Goal: Information Seeking & Learning: Learn about a topic

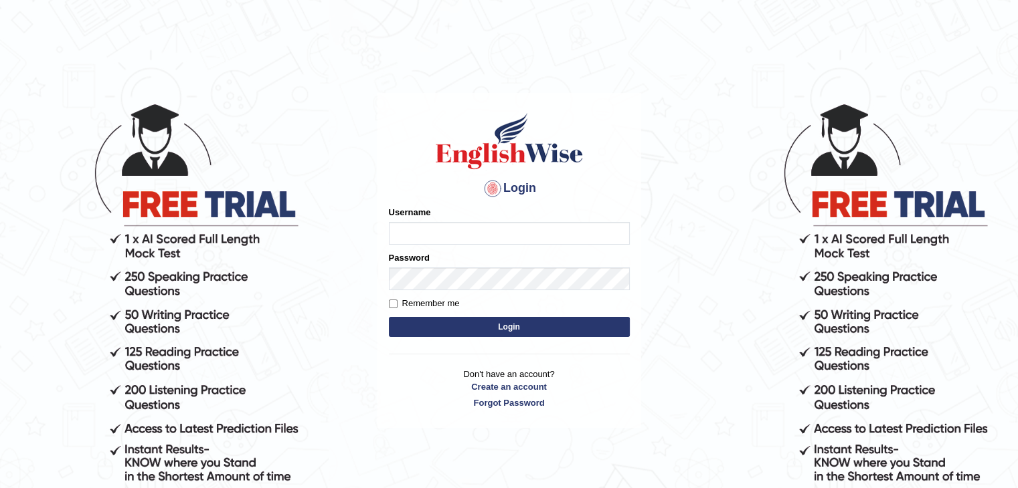
type input "sanjayagrahari_parramatta"
click at [484, 326] on button "Login" at bounding box center [509, 327] width 241 height 20
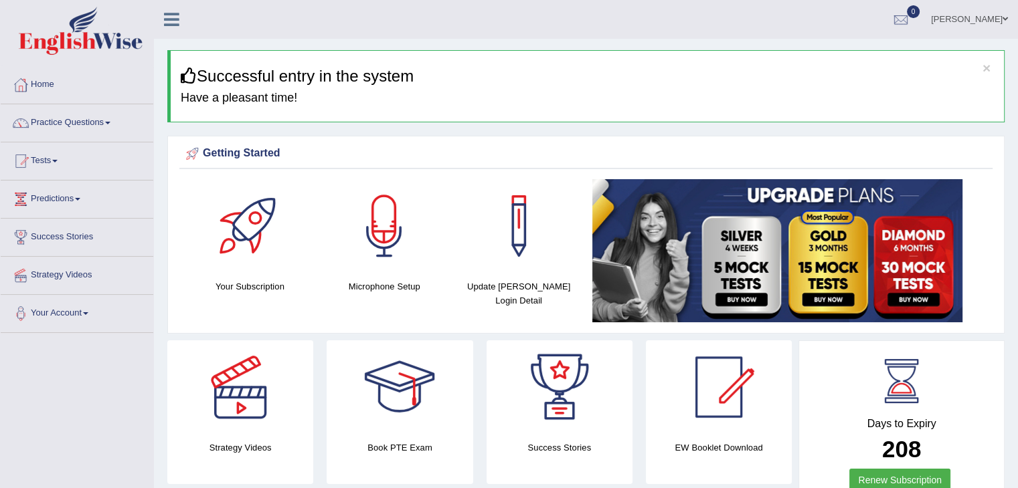
click at [110, 122] on span at bounding box center [107, 123] width 5 height 3
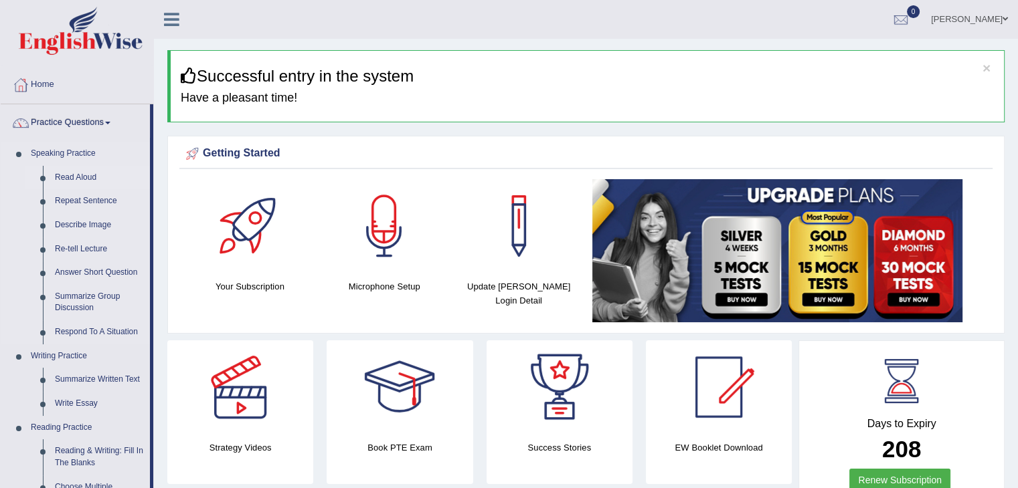
click at [75, 180] on link "Read Aloud" at bounding box center [99, 178] width 101 height 24
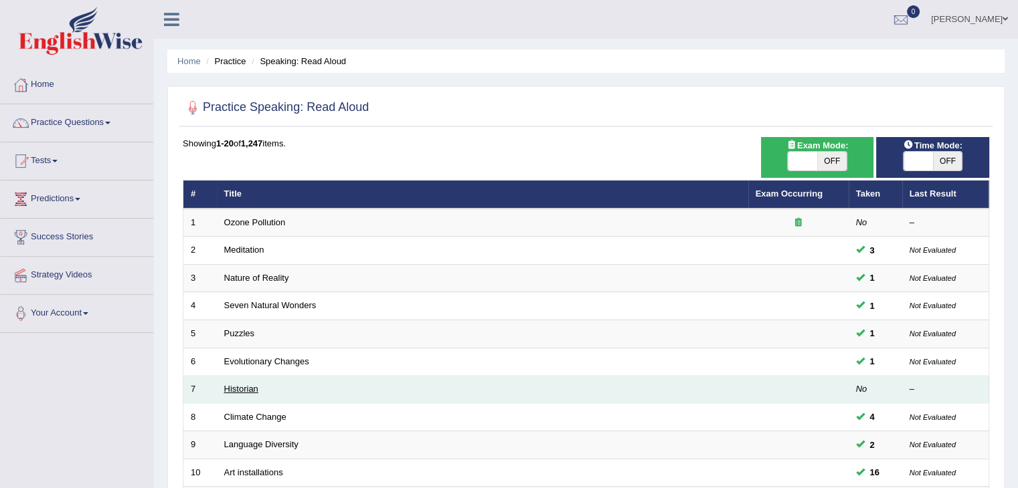
click at [244, 384] on link "Historian" at bounding box center [241, 389] width 34 height 10
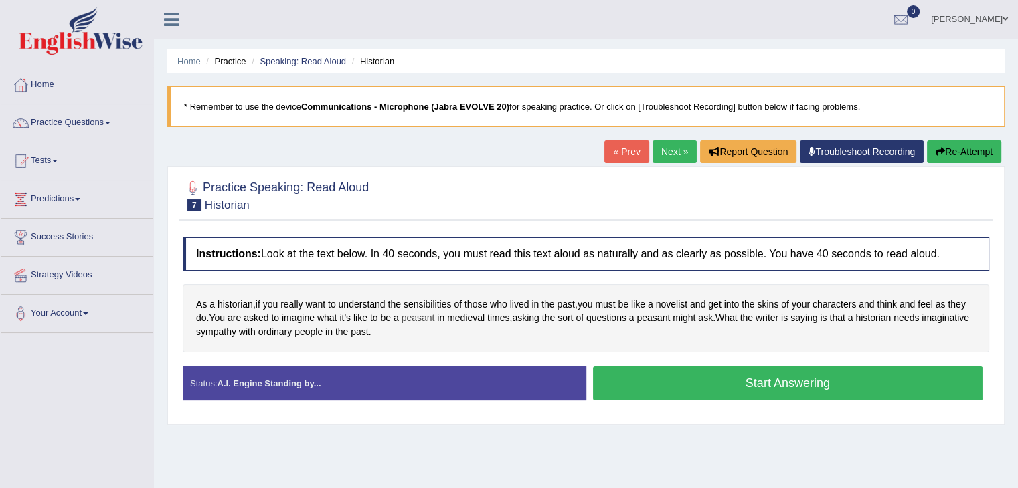
click at [420, 314] on span "peasant" at bounding box center [417, 318] width 33 height 14
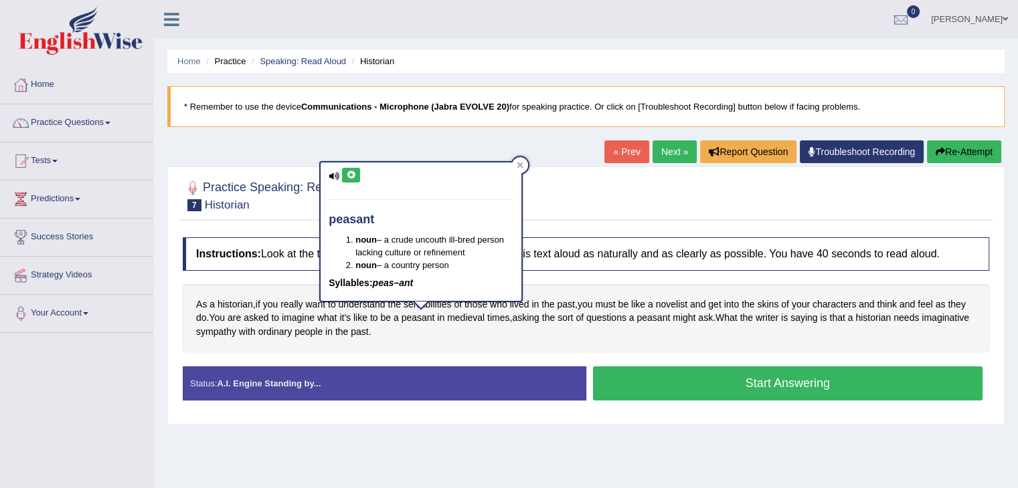
click at [351, 174] on icon at bounding box center [351, 175] width 10 height 8
click at [519, 167] on icon at bounding box center [520, 165] width 7 height 7
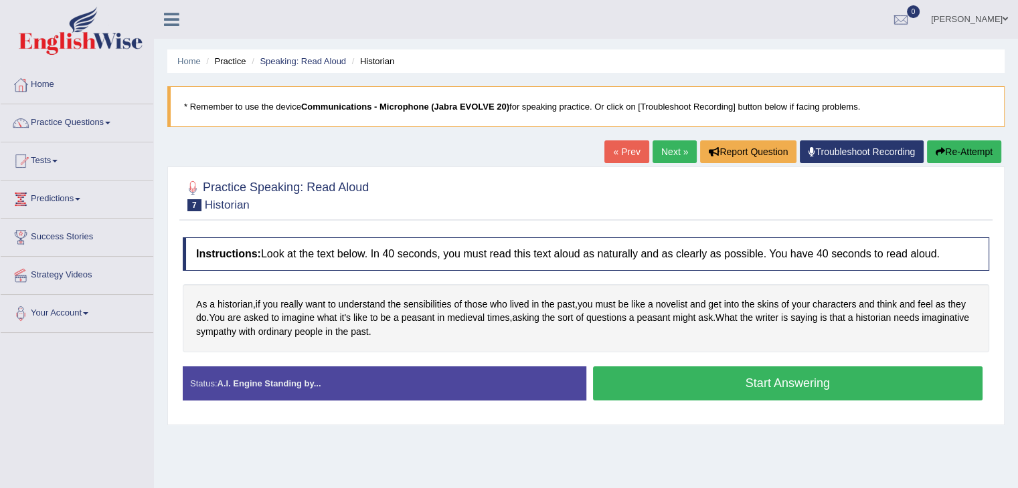
click at [689, 382] on button "Start Answering" at bounding box center [788, 384] width 390 height 34
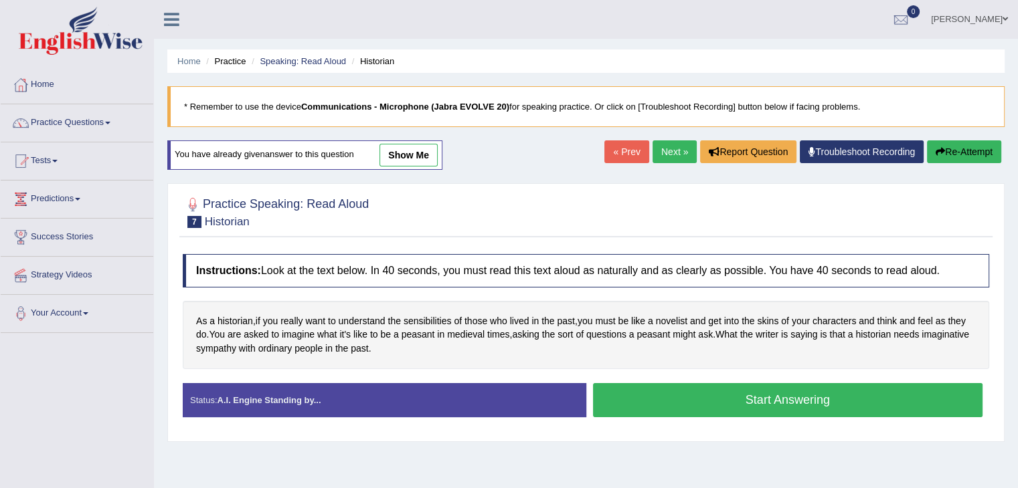
click at [662, 397] on button "Start Answering" at bounding box center [788, 400] width 390 height 34
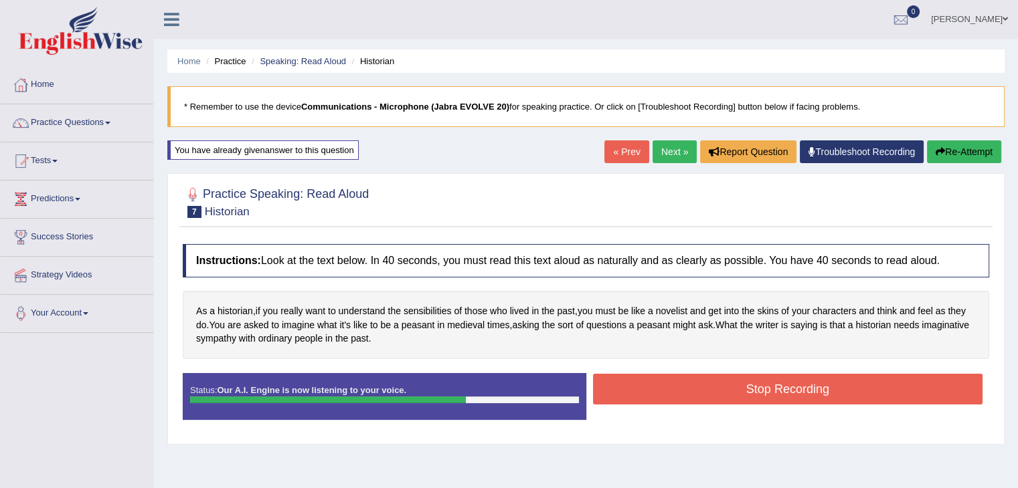
click at [662, 397] on button "Stop Recording" at bounding box center [788, 389] width 390 height 31
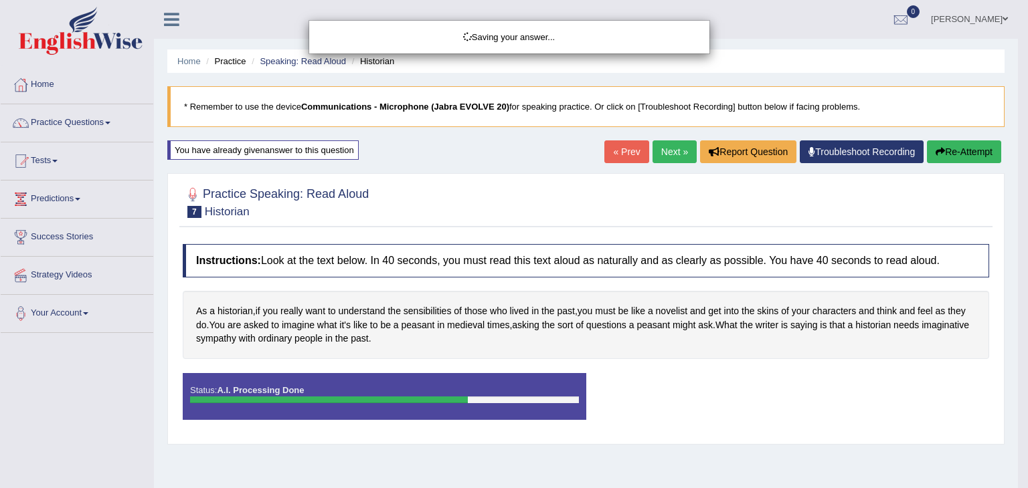
click at [662, 397] on body "Toggle navigation Home Practice Questions Speaking Practice Read Aloud Repeat S…" at bounding box center [514, 244] width 1028 height 488
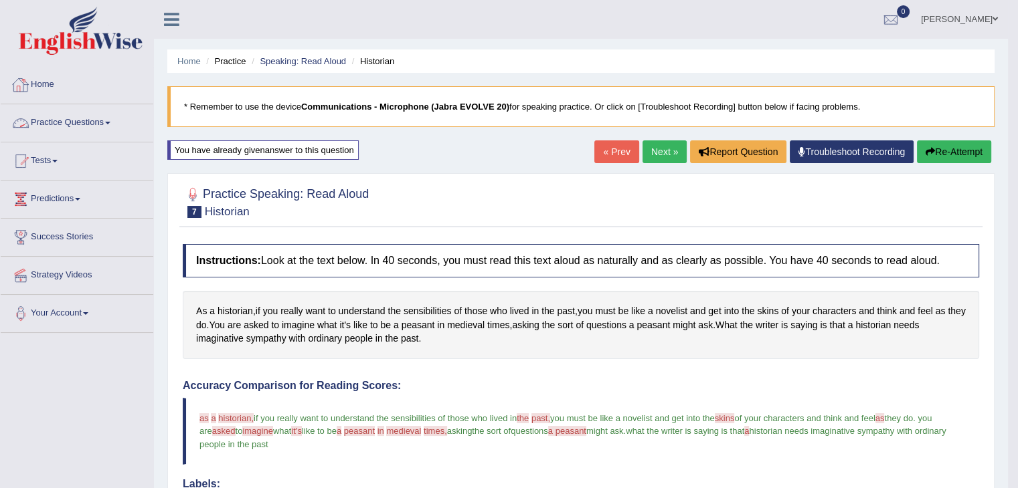
click at [102, 124] on link "Practice Questions" at bounding box center [77, 120] width 153 height 33
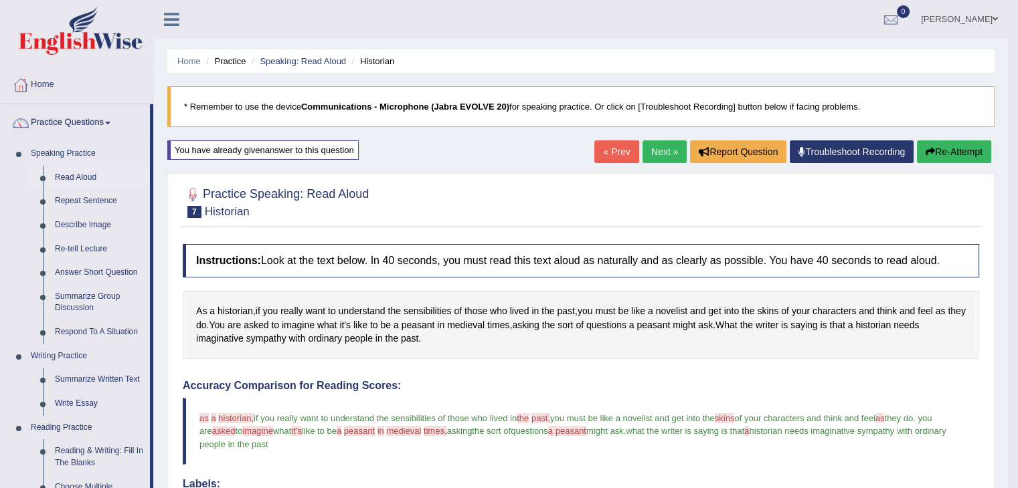
click at [91, 172] on link "Read Aloud" at bounding box center [99, 178] width 101 height 24
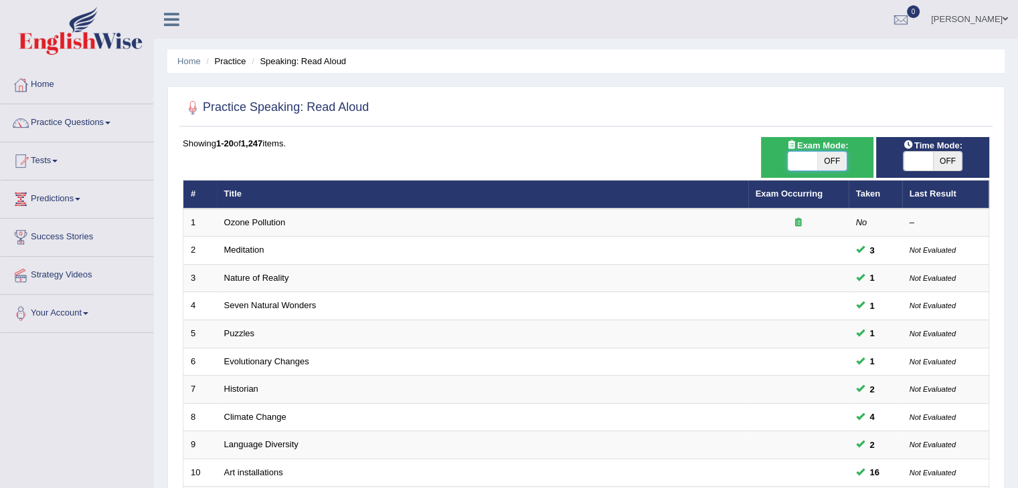
click at [806, 156] on span at bounding box center [802, 161] width 29 height 19
checkbox input "true"
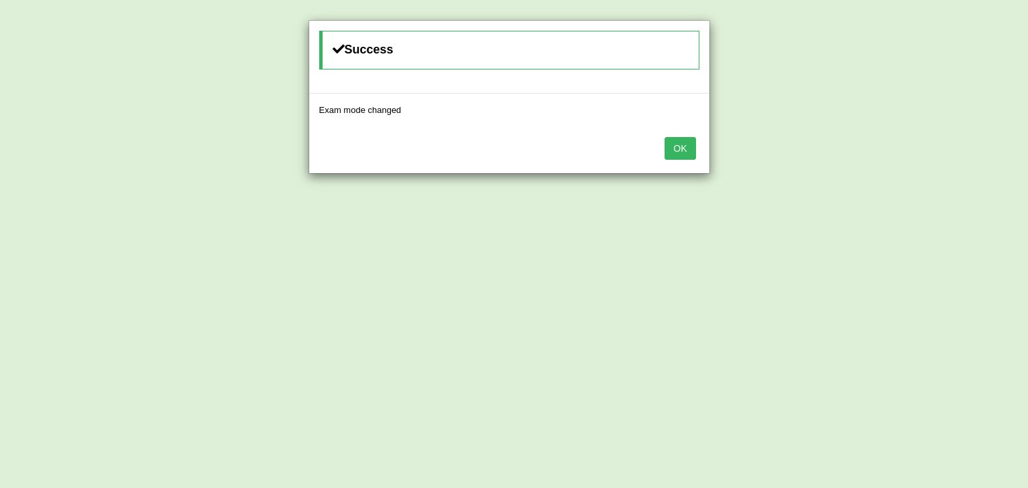
click at [687, 143] on button "OK" at bounding box center [679, 148] width 31 height 23
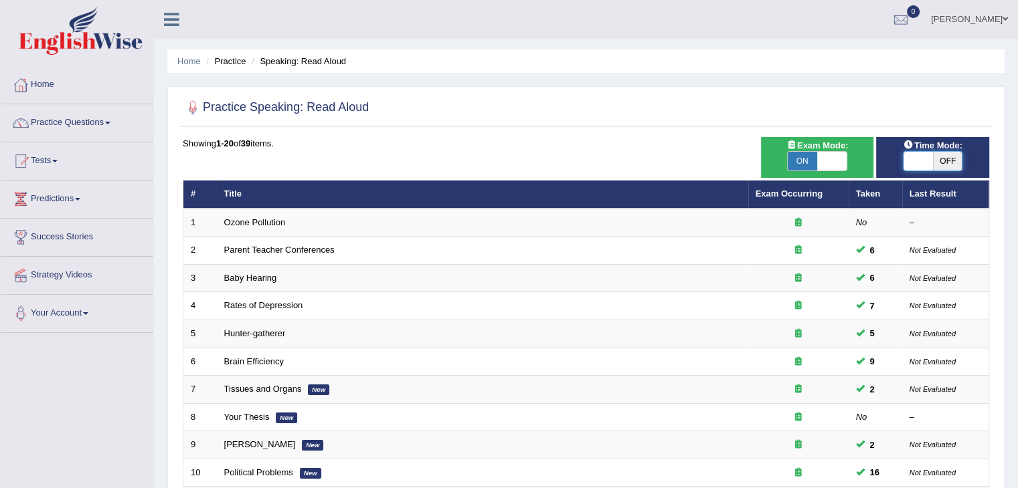
click at [915, 161] on span at bounding box center [917, 161] width 29 height 19
checkbox input "true"
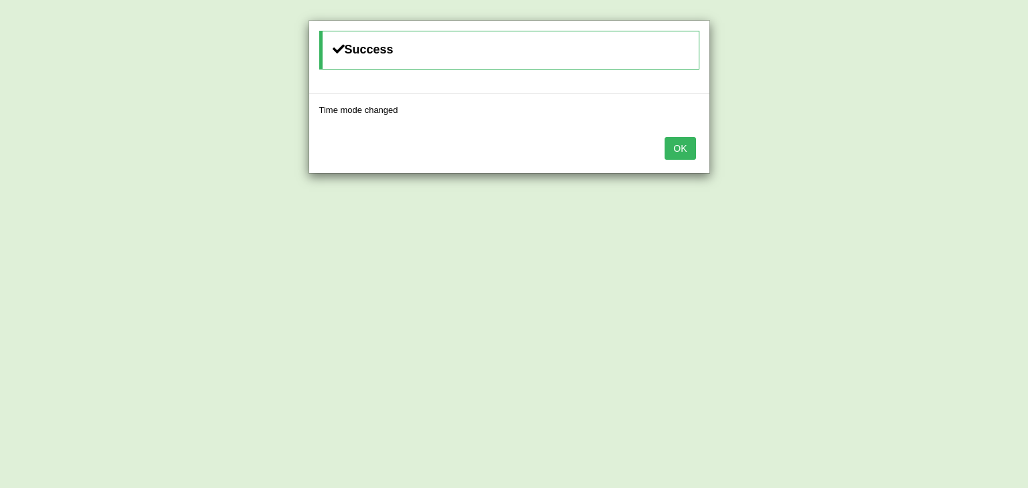
click at [677, 151] on button "OK" at bounding box center [679, 148] width 31 height 23
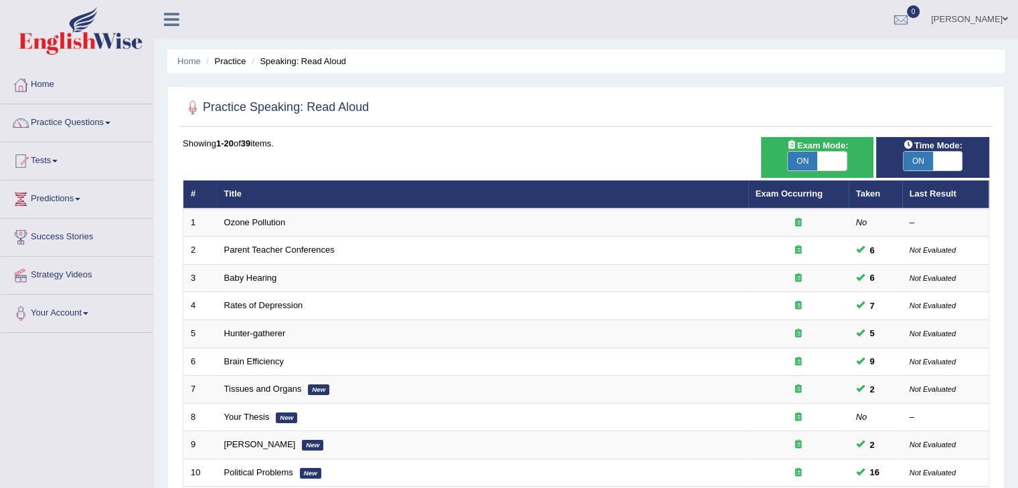
scroll to position [393, 0]
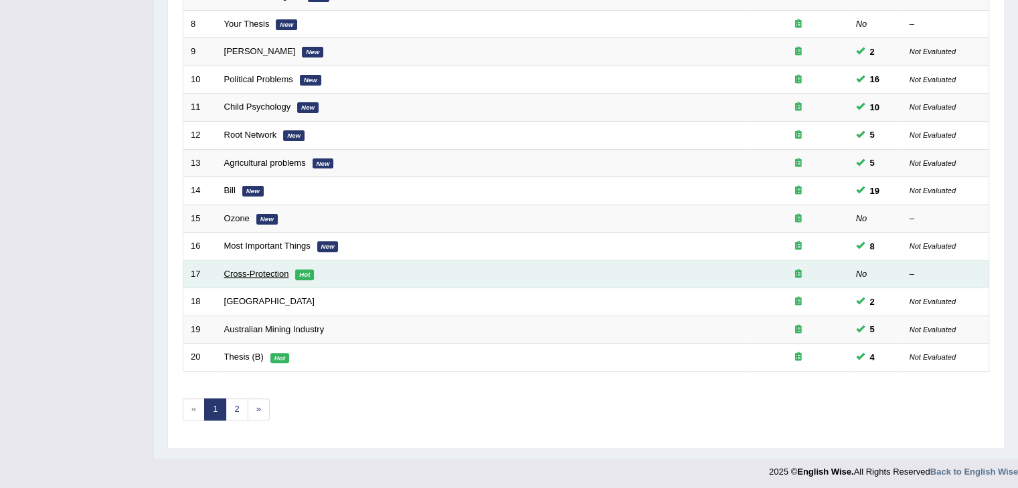
click at [255, 270] on link "Cross-Protection" at bounding box center [256, 274] width 65 height 10
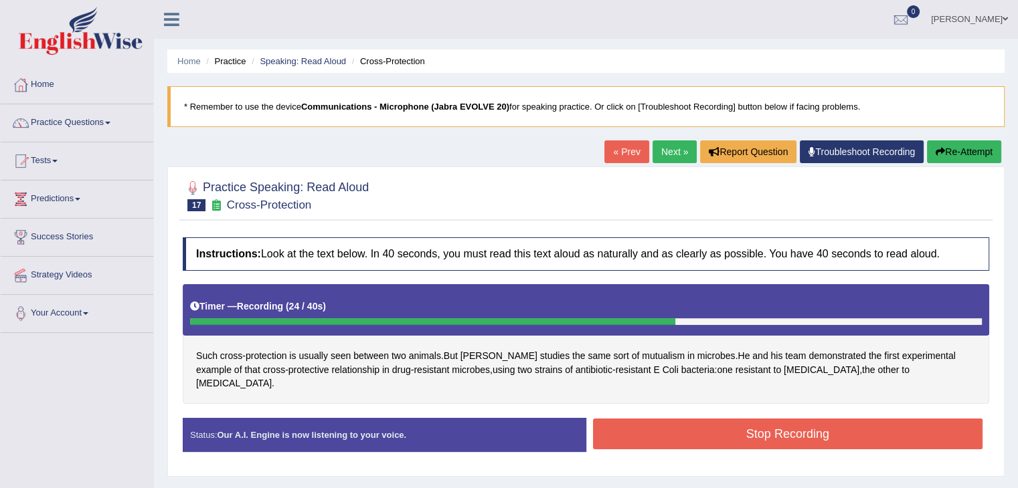
click at [931, 422] on button "Stop Recording" at bounding box center [788, 434] width 390 height 31
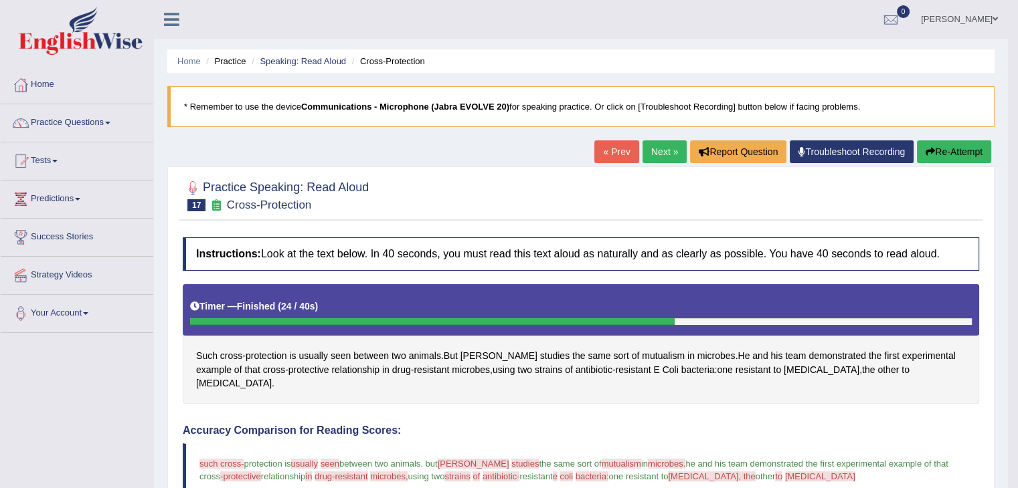
click at [957, 155] on button "Re-Attempt" at bounding box center [954, 152] width 74 height 23
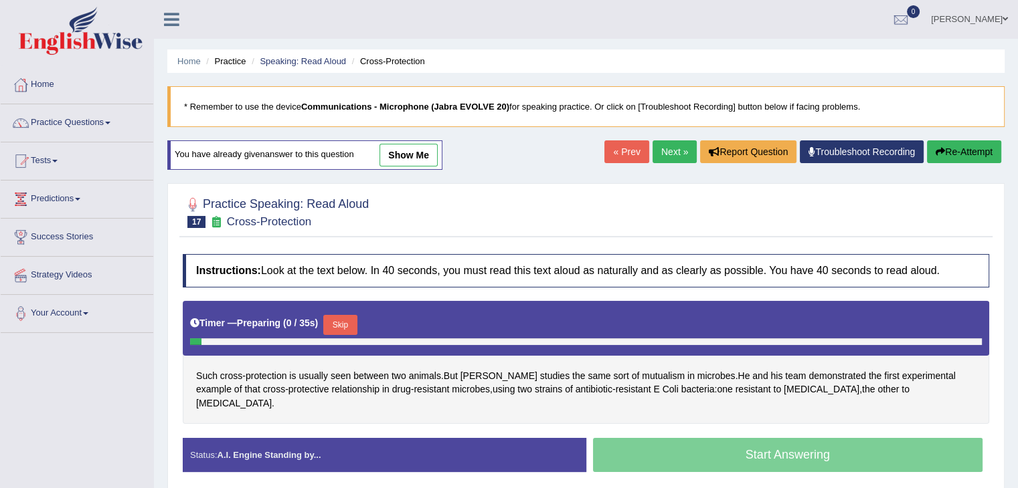
click at [339, 315] on button "Skip" at bounding box center [339, 325] width 33 height 20
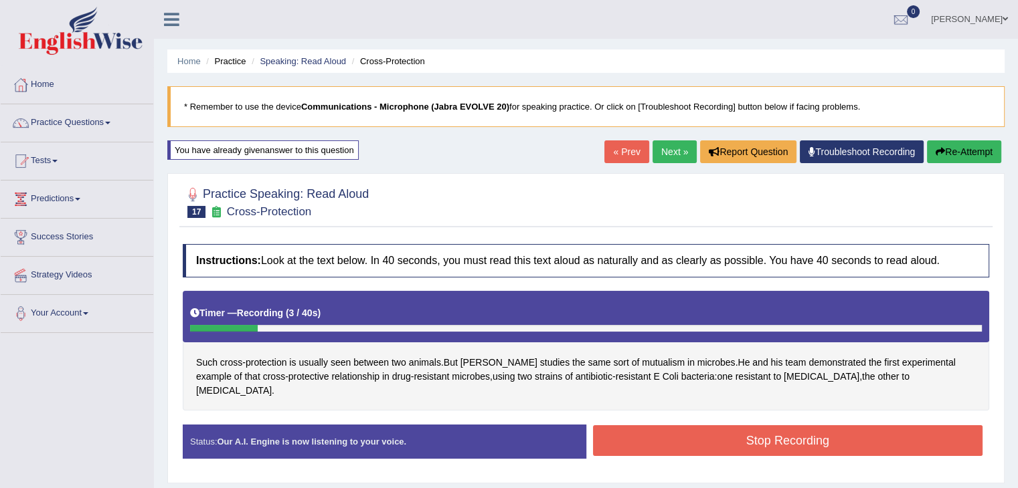
click at [925, 431] on button "Stop Recording" at bounding box center [788, 441] width 390 height 31
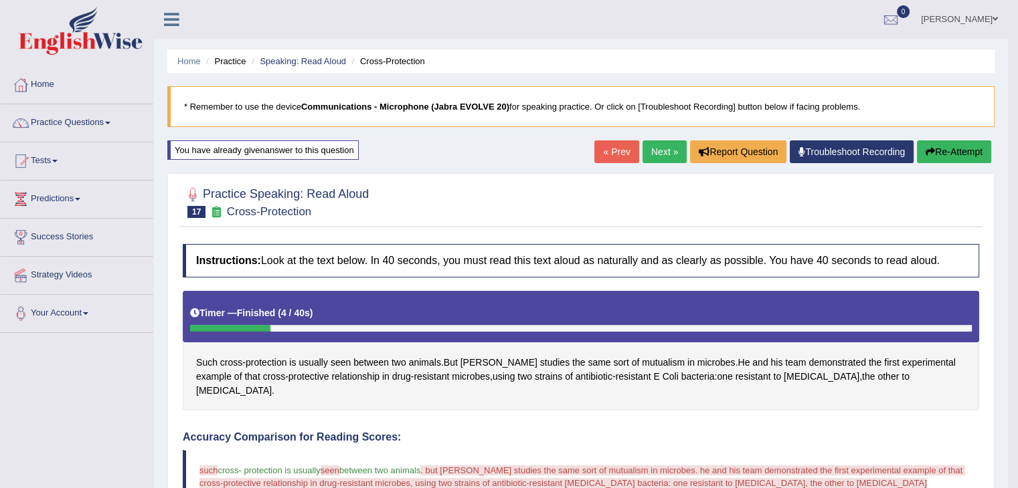
click at [650, 150] on link "Next »" at bounding box center [664, 152] width 44 height 23
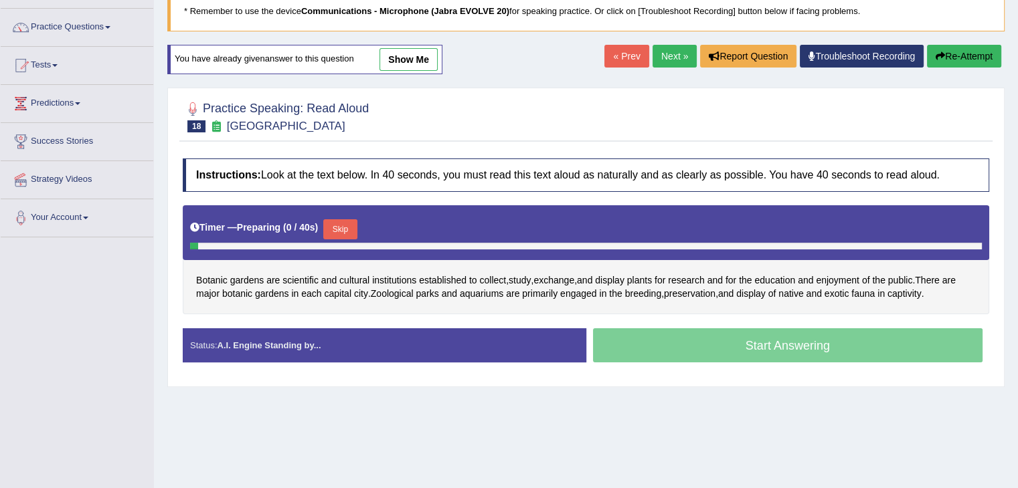
scroll to position [98, 0]
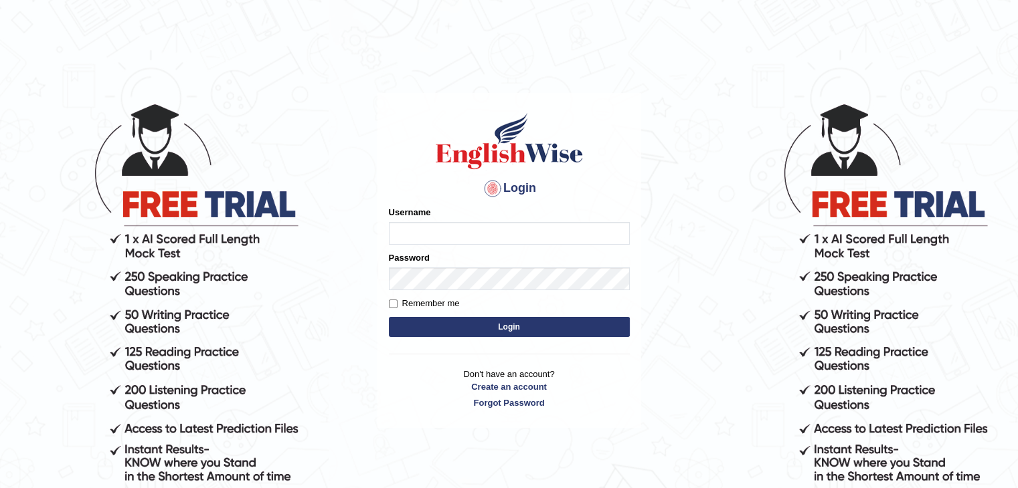
type input "sanjayagrahari_parramatta"
click at [436, 320] on button "Login" at bounding box center [509, 327] width 241 height 20
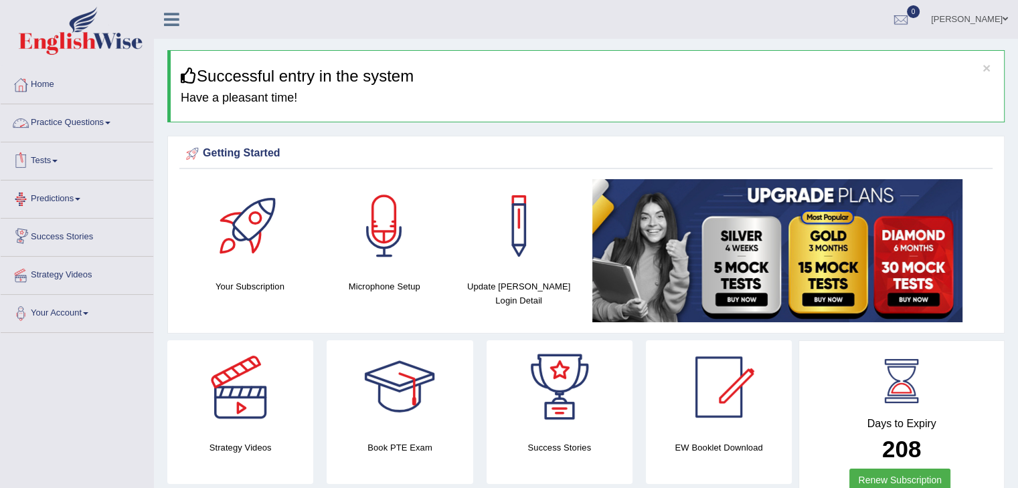
click at [112, 114] on link "Practice Questions" at bounding box center [77, 120] width 153 height 33
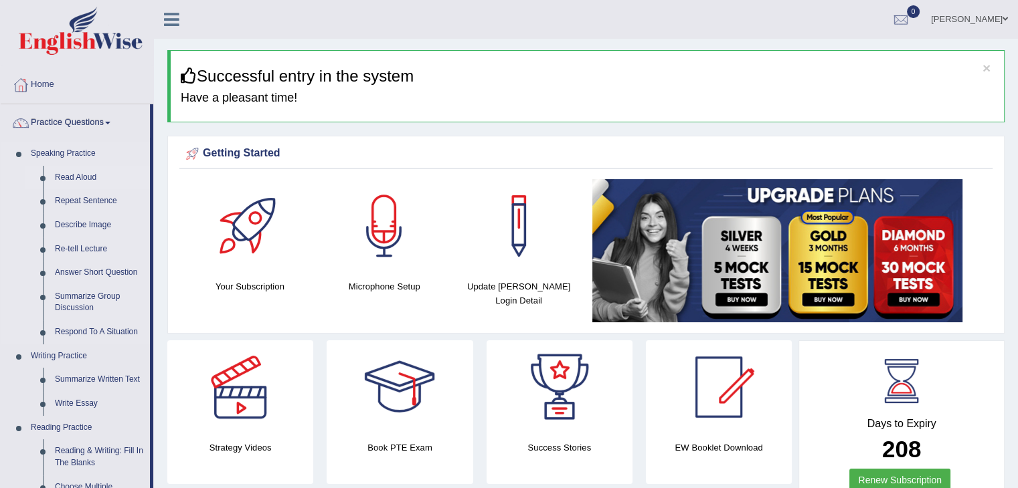
click at [80, 179] on link "Read Aloud" at bounding box center [99, 178] width 101 height 24
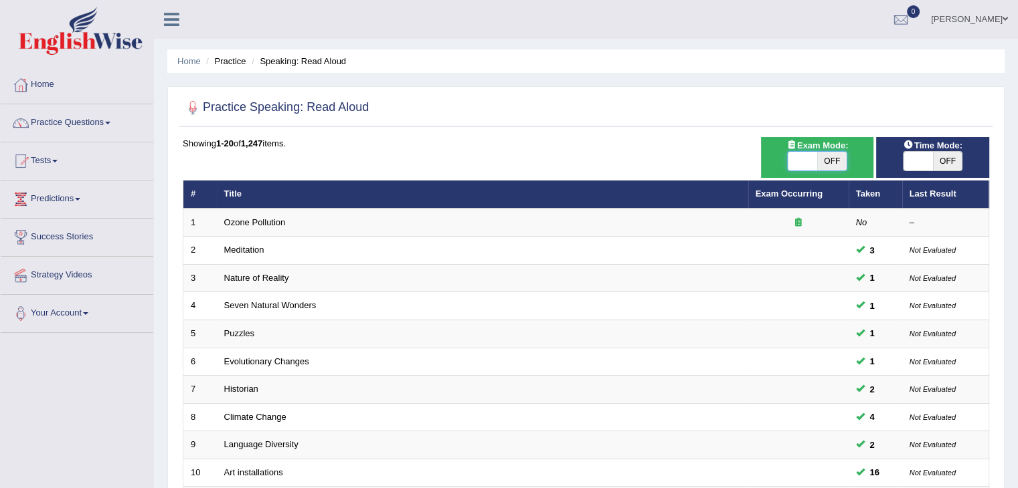
click at [800, 159] on span at bounding box center [802, 161] width 29 height 19
checkbox input "true"
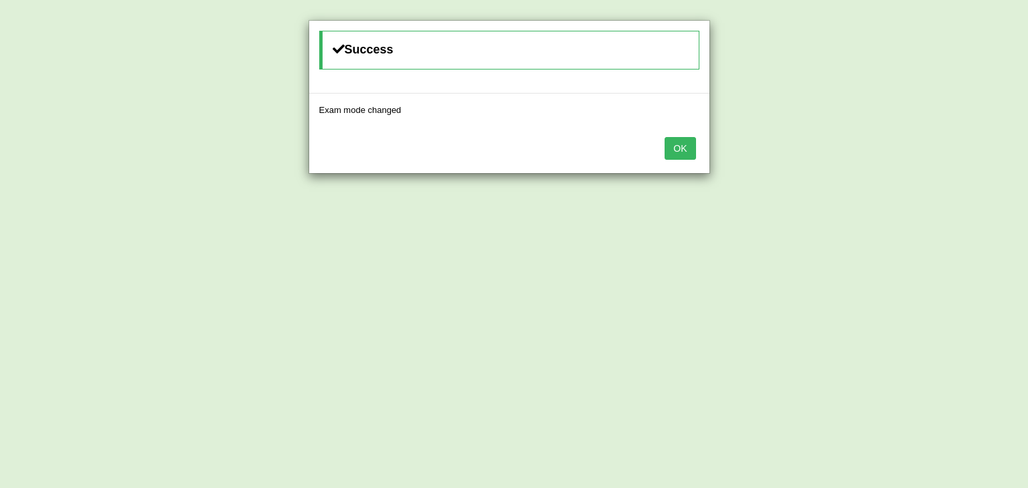
click at [683, 137] on button "OK" at bounding box center [679, 148] width 31 height 23
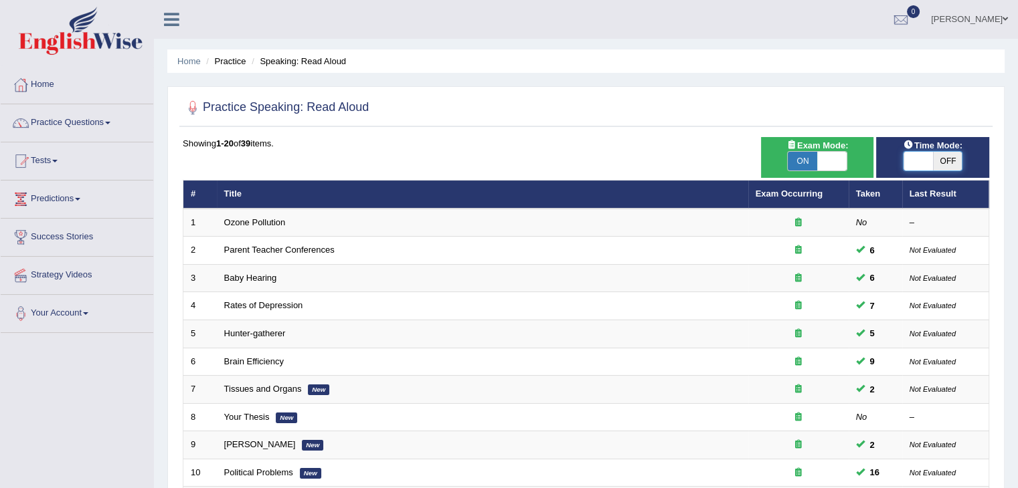
click at [913, 164] on span at bounding box center [917, 161] width 29 height 19
checkbox input "true"
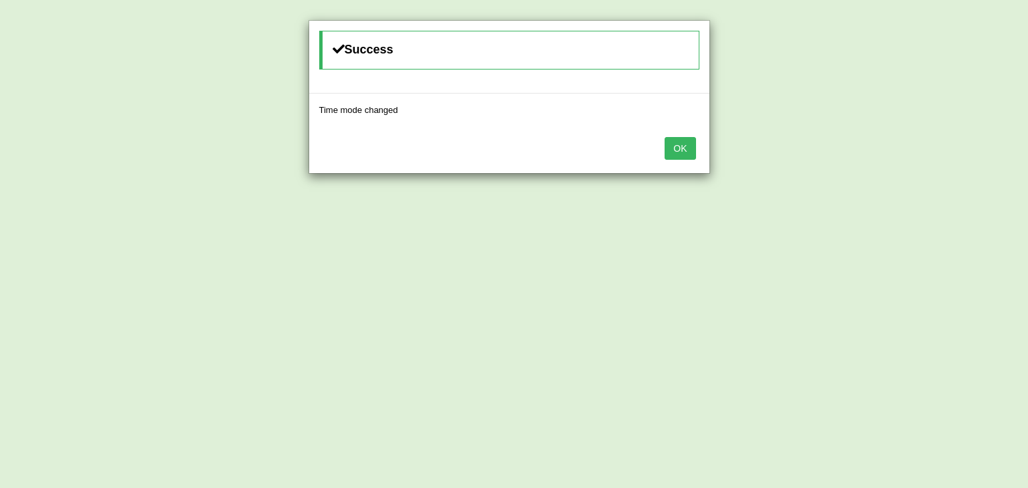
click at [688, 151] on button "OK" at bounding box center [679, 148] width 31 height 23
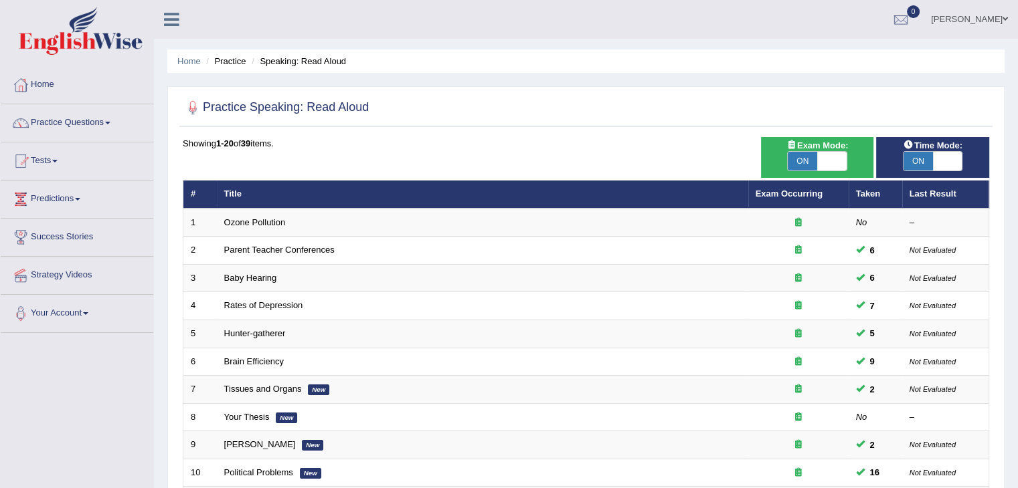
scroll to position [393, 0]
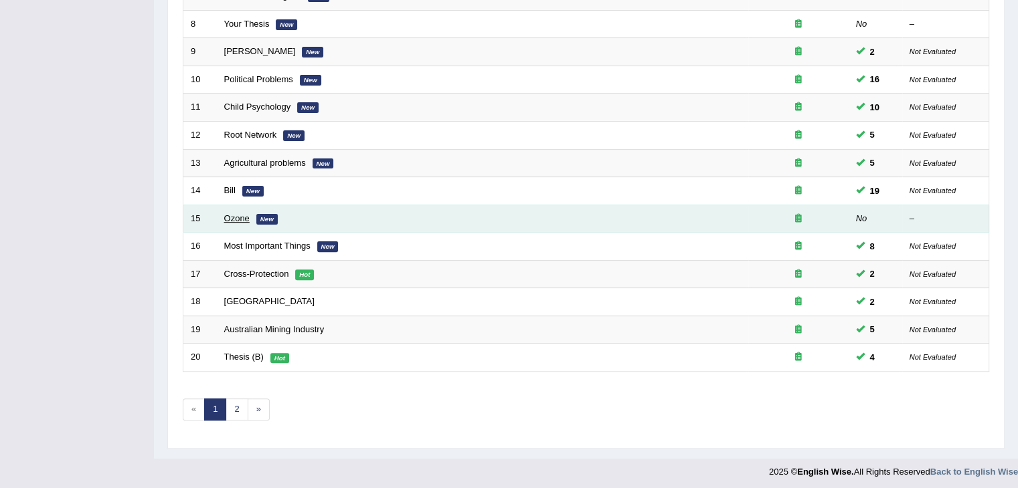
click at [234, 215] on link "Ozone" at bounding box center [236, 218] width 25 height 10
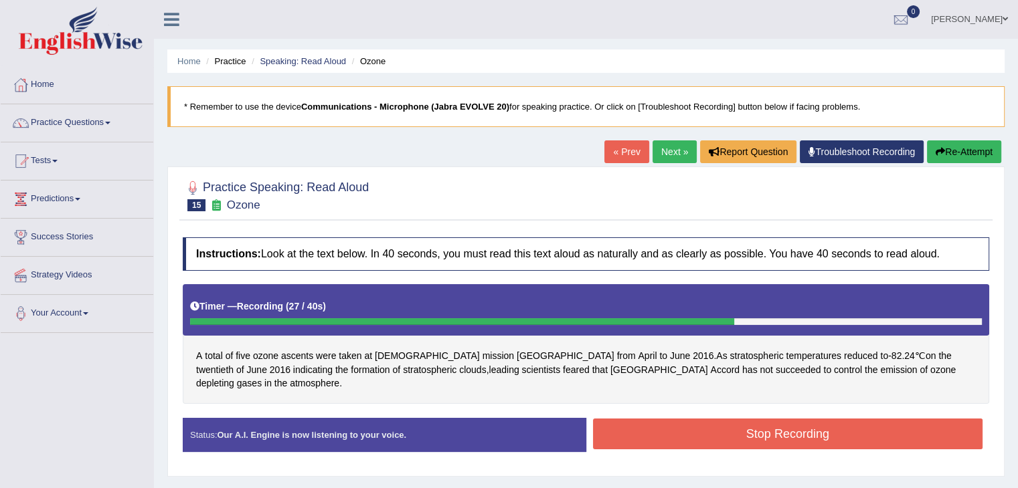
click at [897, 420] on button "Stop Recording" at bounding box center [788, 434] width 390 height 31
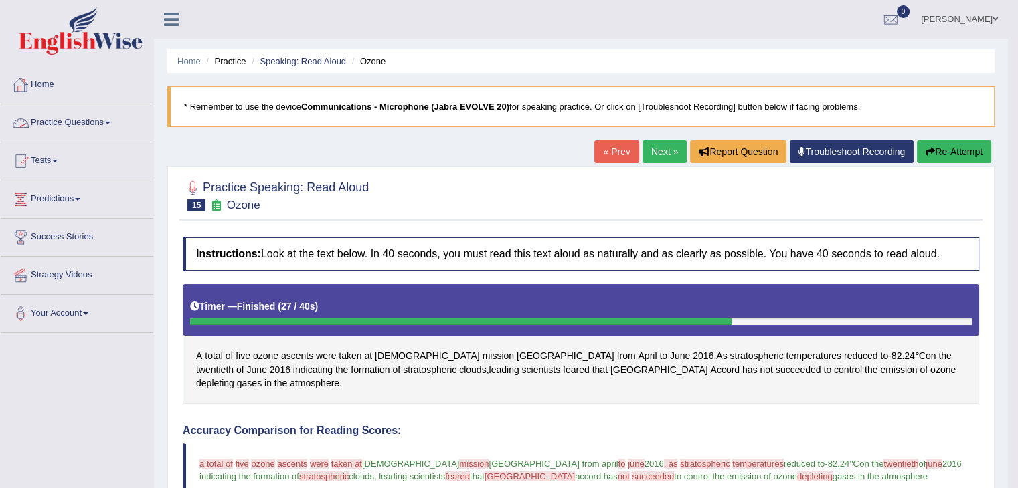
click at [106, 128] on link "Practice Questions" at bounding box center [77, 120] width 153 height 33
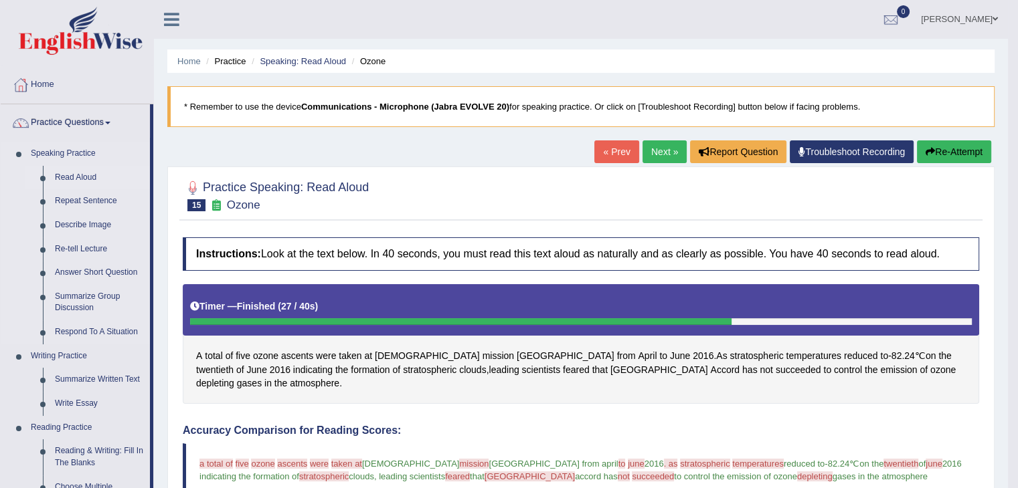
click at [86, 173] on link "Read Aloud" at bounding box center [99, 178] width 101 height 24
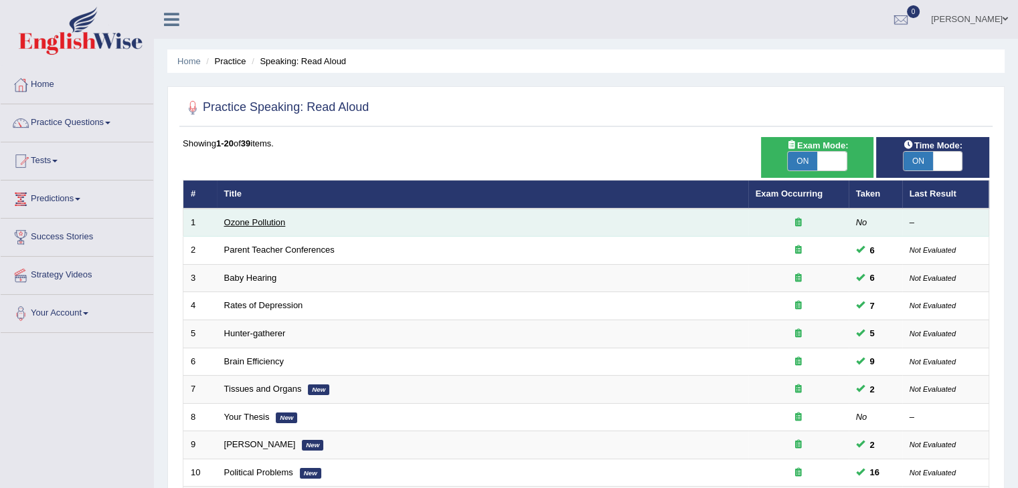
click at [233, 220] on link "Ozone Pollution" at bounding box center [255, 222] width 62 height 10
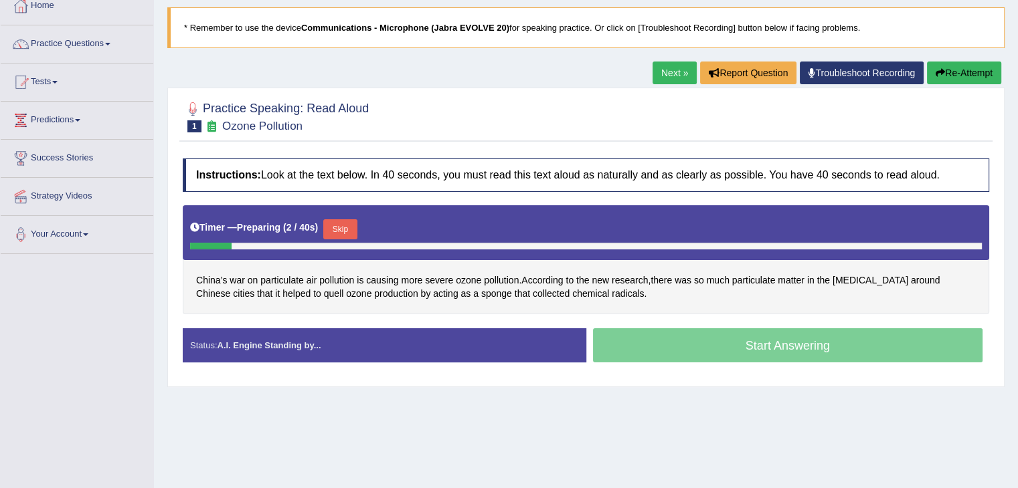
scroll to position [80, 0]
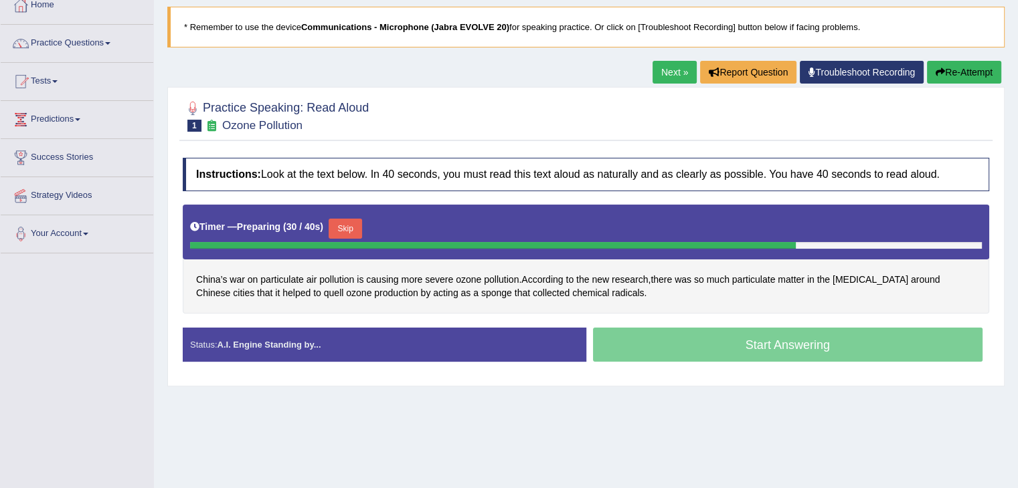
click at [357, 228] on button "Skip" at bounding box center [345, 229] width 33 height 20
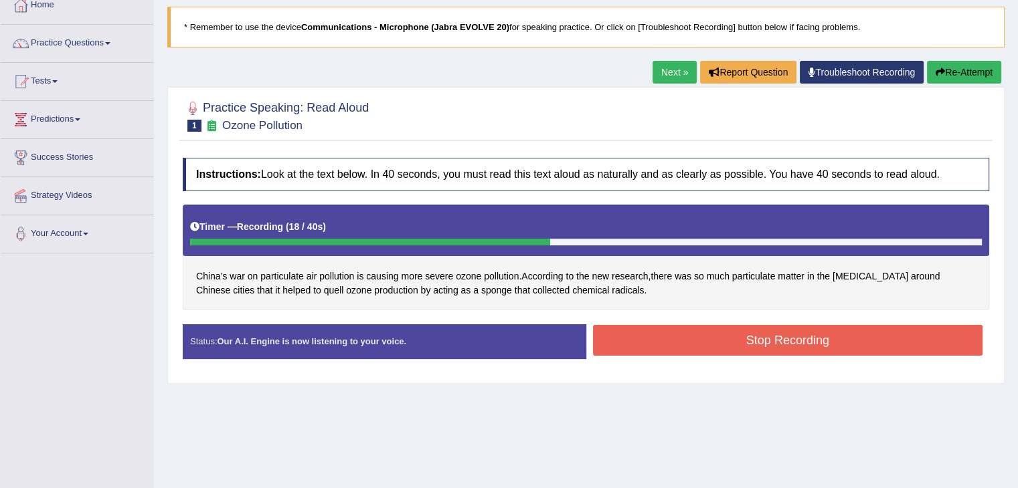
click at [907, 348] on button "Stop Recording" at bounding box center [788, 340] width 390 height 31
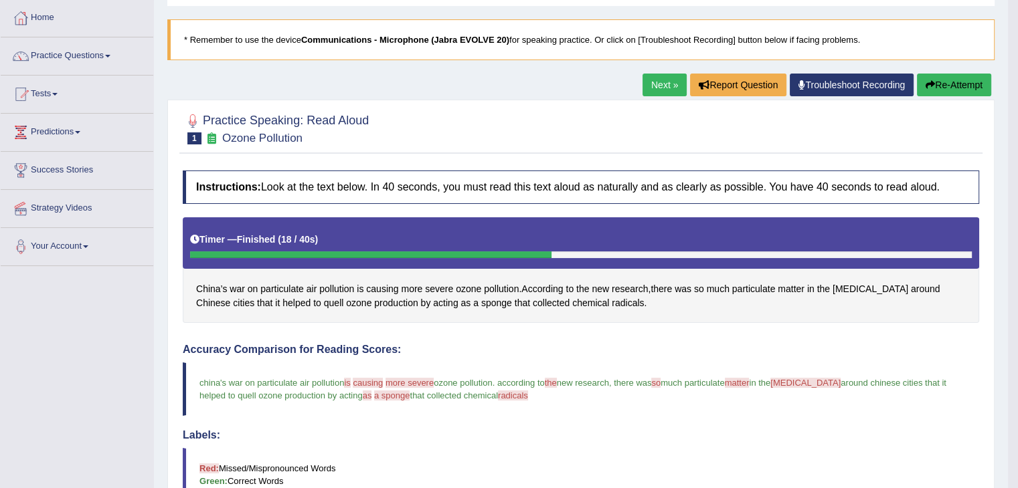
scroll to position [63, 0]
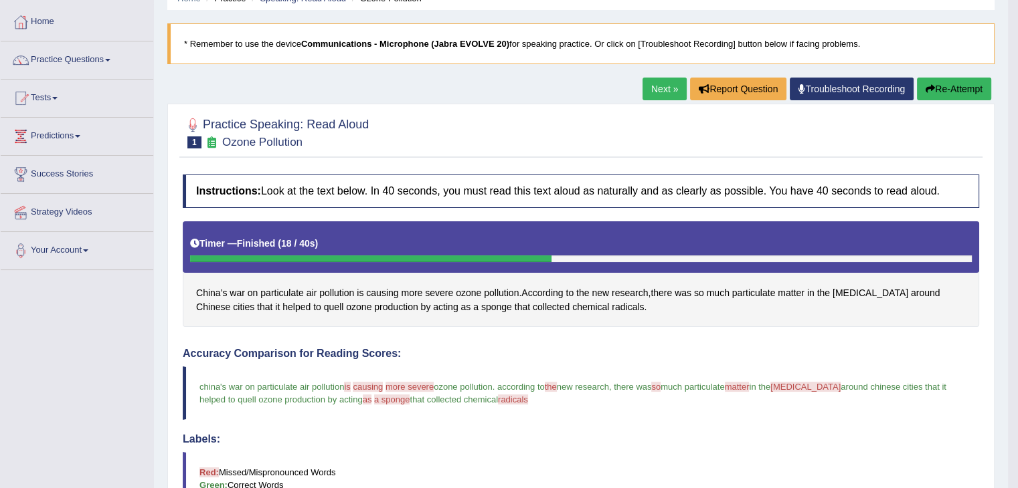
click at [961, 89] on button "Re-Attempt" at bounding box center [954, 89] width 74 height 23
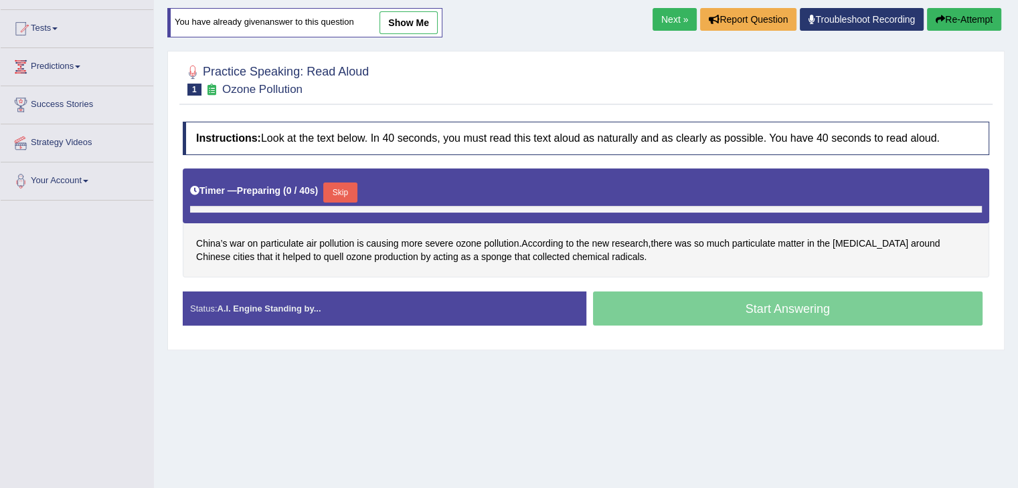
scroll to position [214, 0]
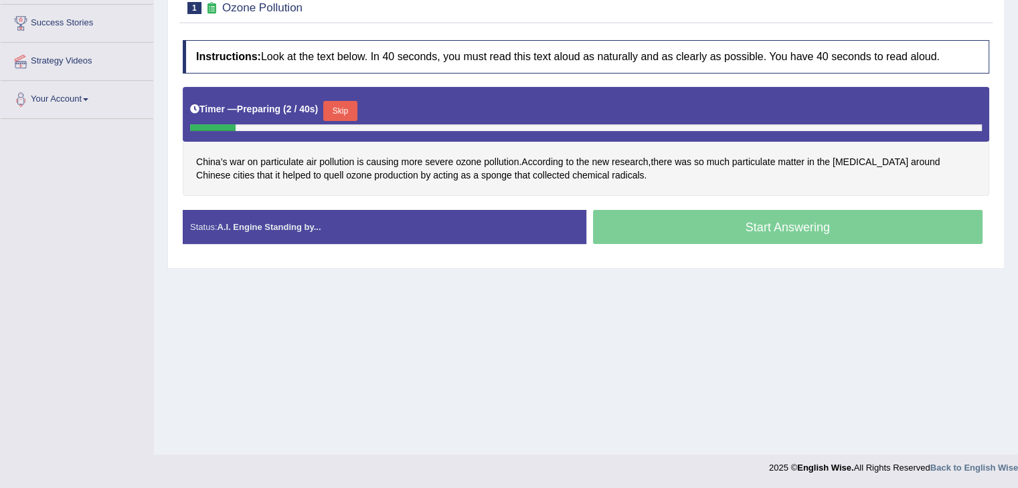
click at [337, 108] on button "Skip" at bounding box center [339, 111] width 33 height 20
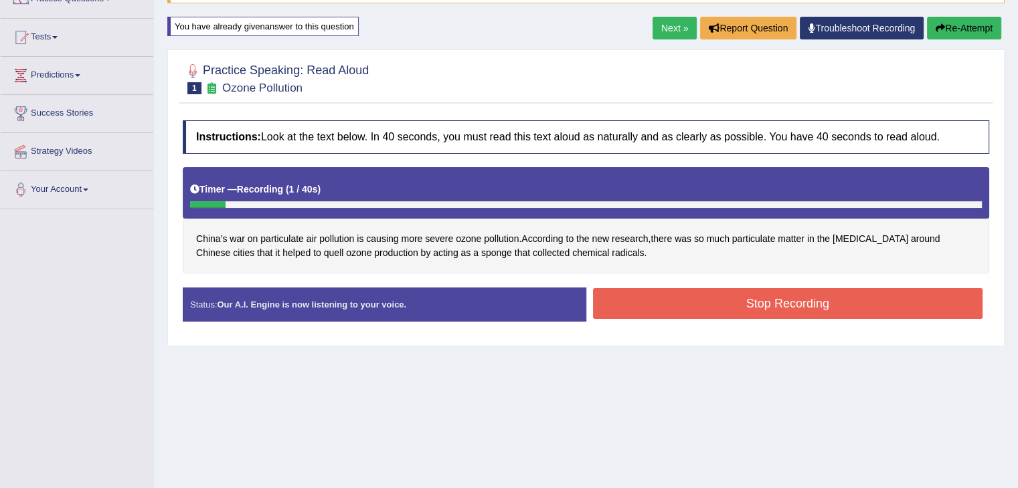
scroll to position [96, 0]
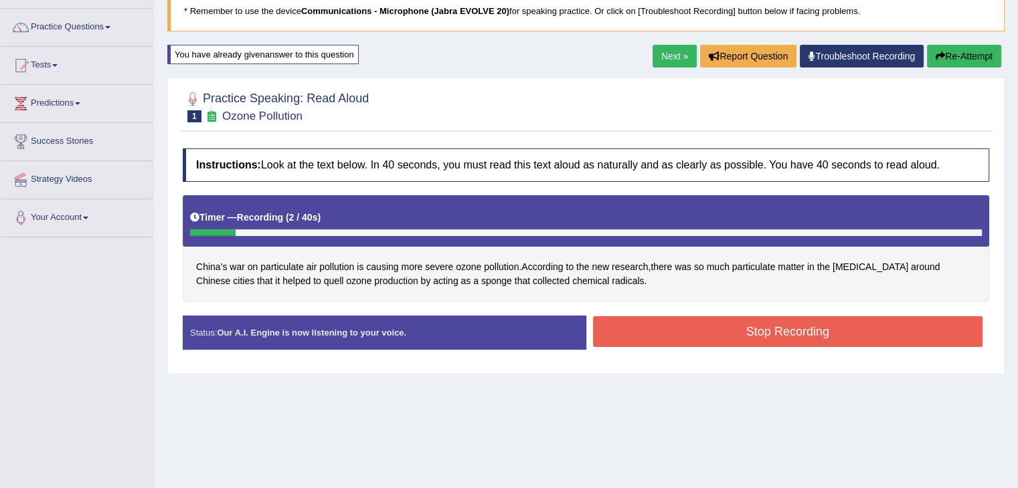
click at [970, 46] on button "Re-Attempt" at bounding box center [964, 56] width 74 height 23
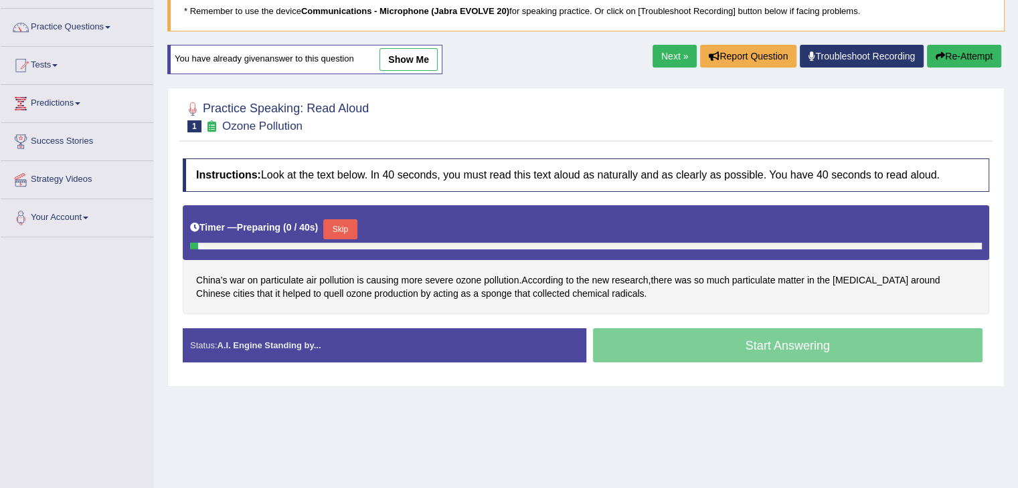
click at [345, 229] on button "Skip" at bounding box center [339, 229] width 33 height 20
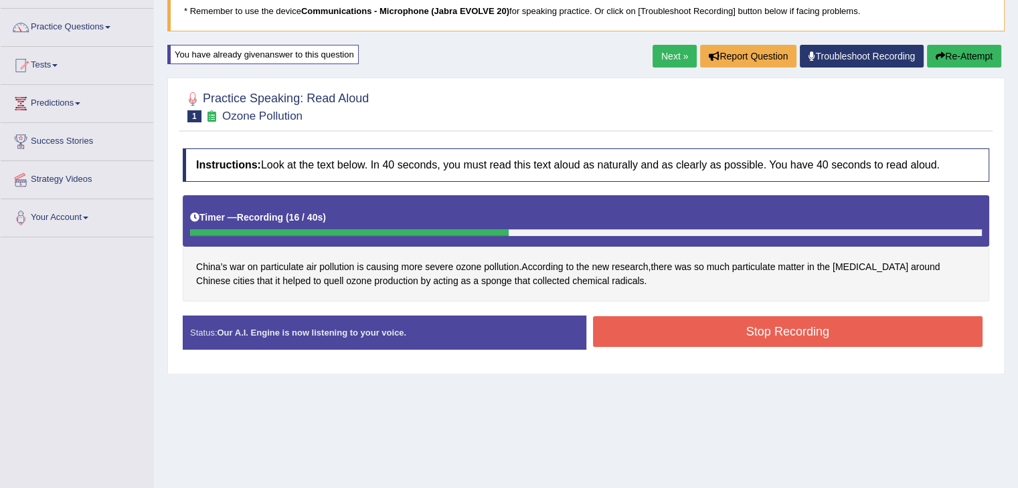
click at [898, 335] on button "Stop Recording" at bounding box center [788, 332] width 390 height 31
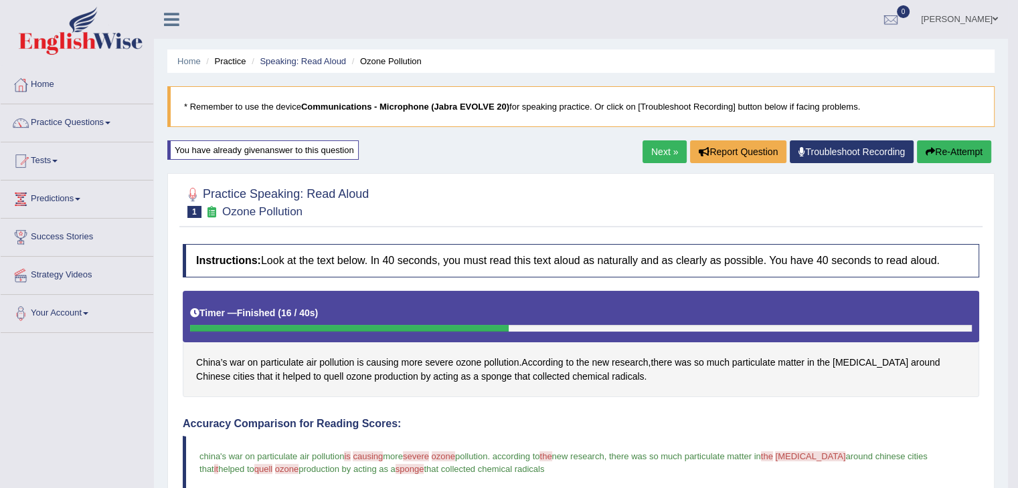
click at [110, 122] on span at bounding box center [107, 123] width 5 height 3
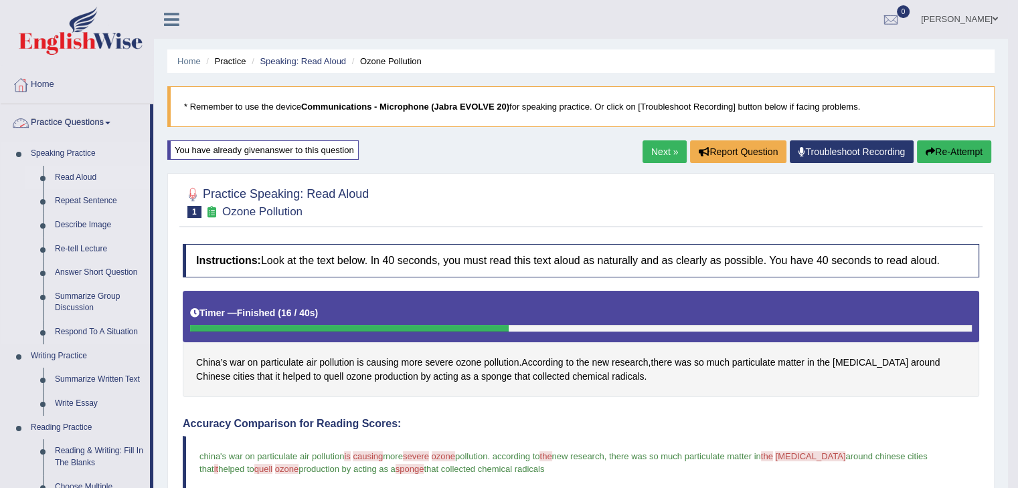
click at [80, 173] on link "Read Aloud" at bounding box center [99, 178] width 101 height 24
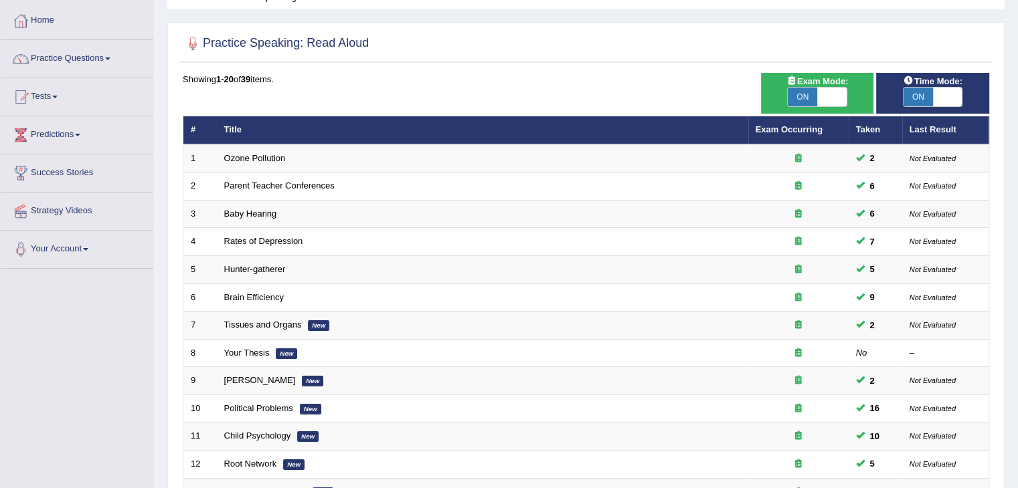
scroll to position [62, 0]
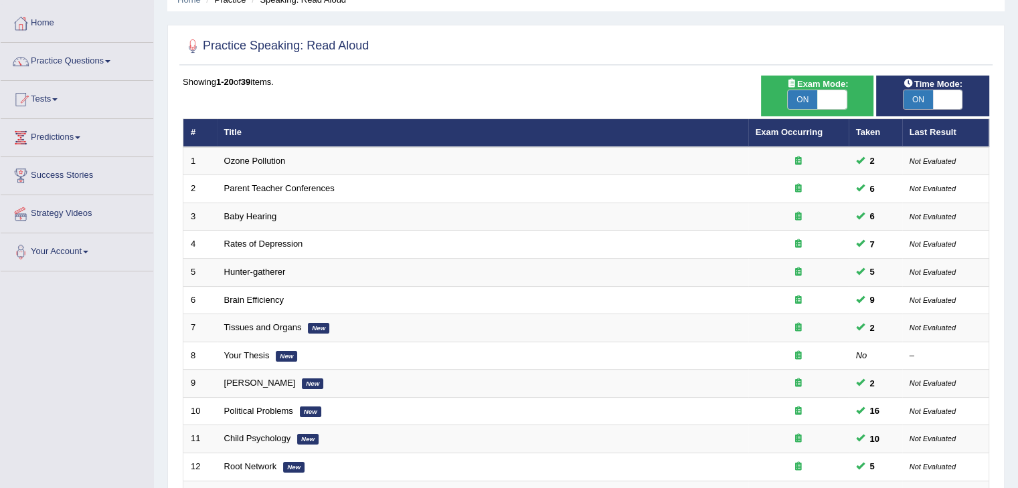
click at [101, 61] on link "Practice Questions" at bounding box center [77, 59] width 153 height 33
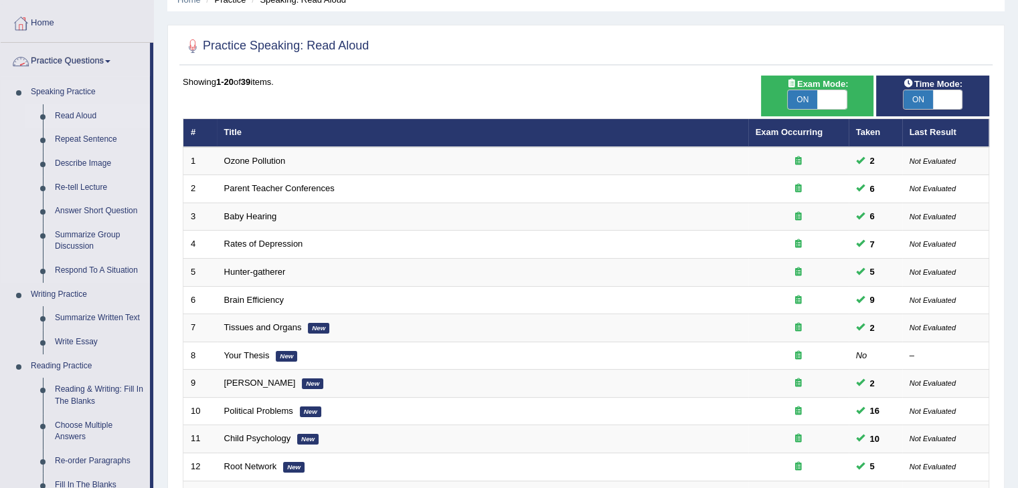
click at [82, 114] on link "Read Aloud" at bounding box center [99, 116] width 101 height 24
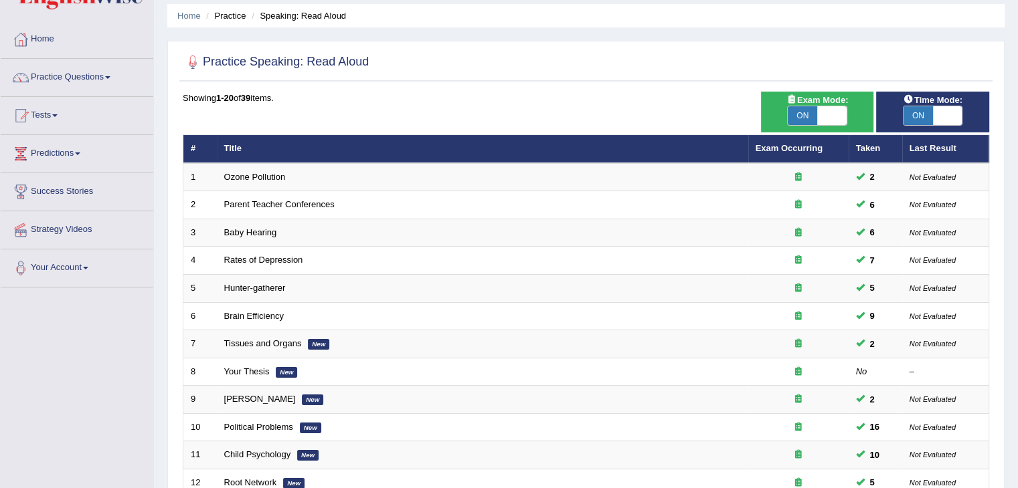
scroll to position [43, 0]
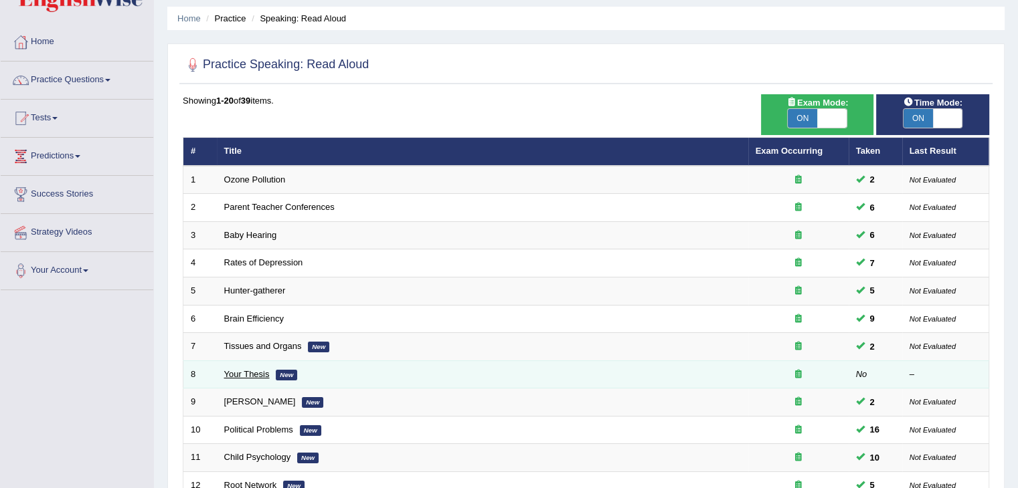
click at [265, 374] on link "Your Thesis" at bounding box center [247, 374] width 46 height 10
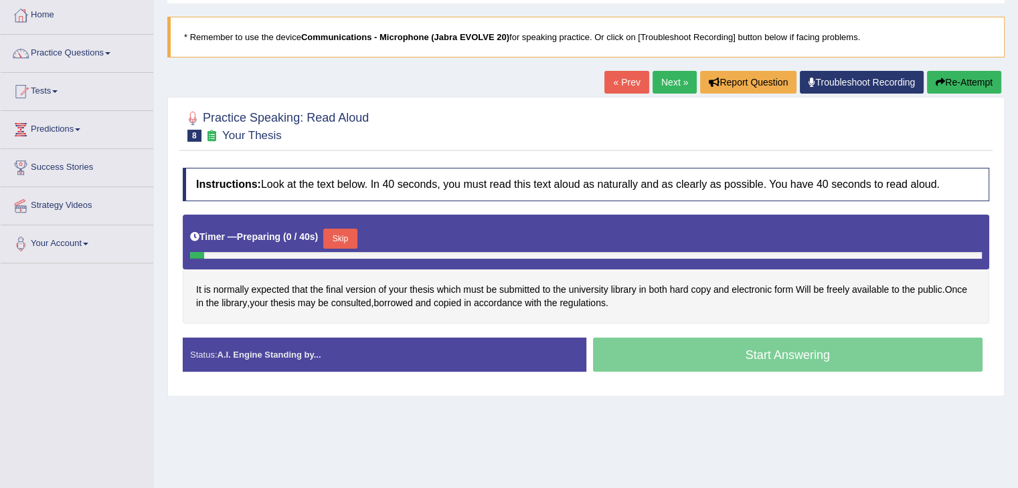
scroll to position [86, 0]
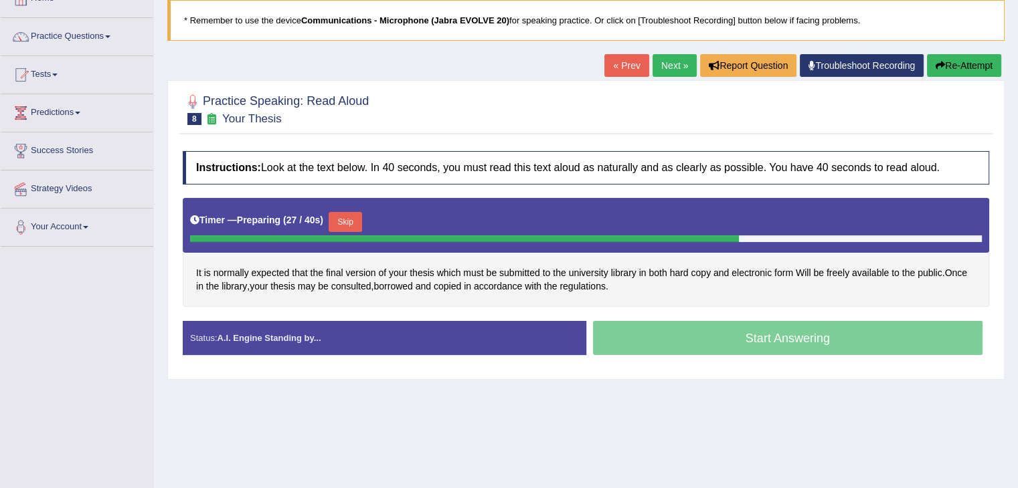
click at [348, 212] on button "Skip" at bounding box center [345, 222] width 33 height 20
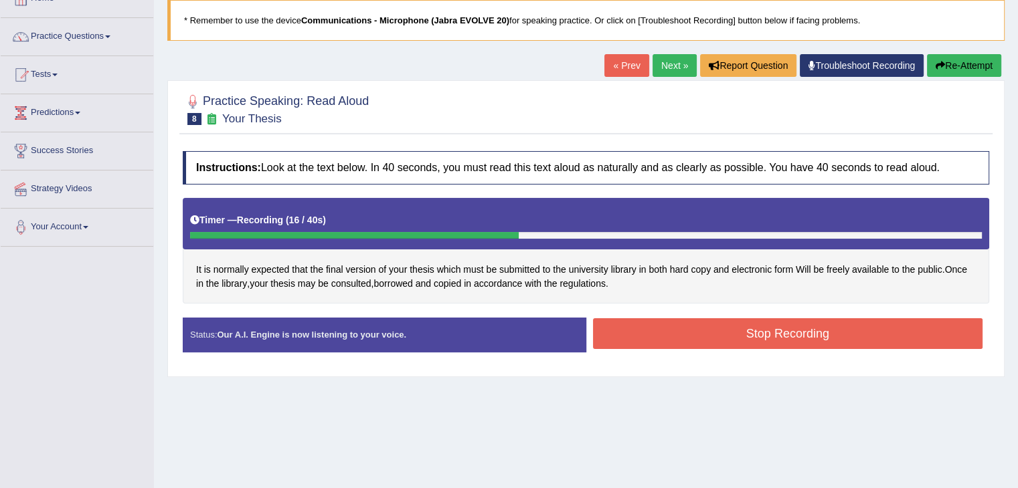
click at [912, 334] on button "Stop Recording" at bounding box center [788, 334] width 390 height 31
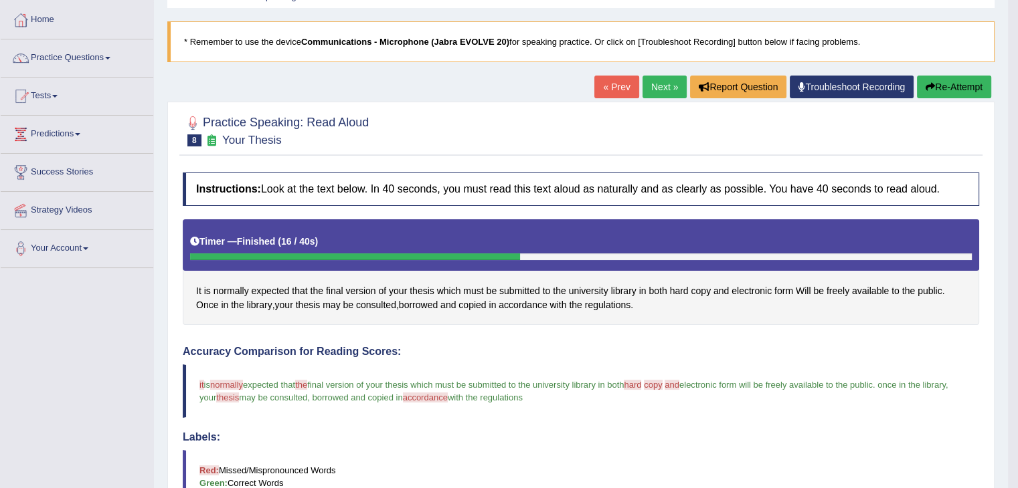
scroll to position [0, 0]
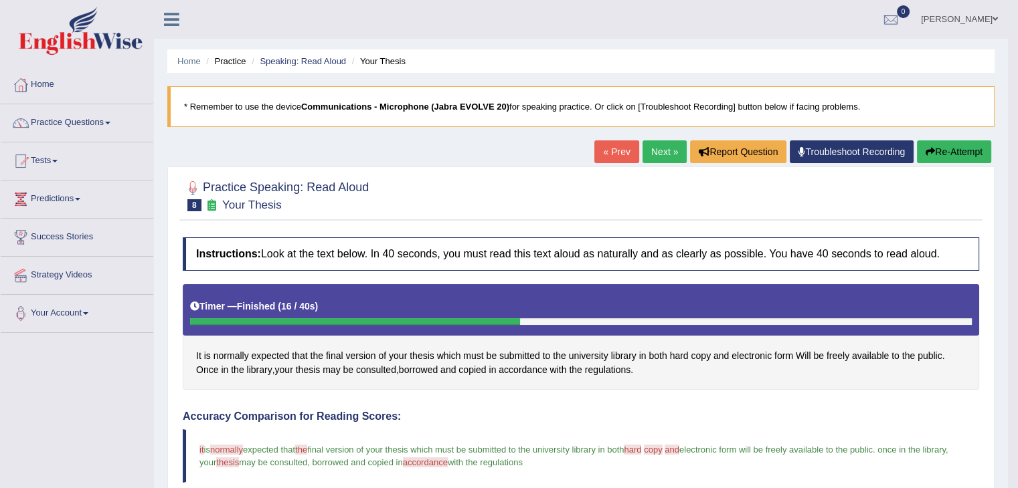
click at [664, 150] on link "Next »" at bounding box center [664, 152] width 44 height 23
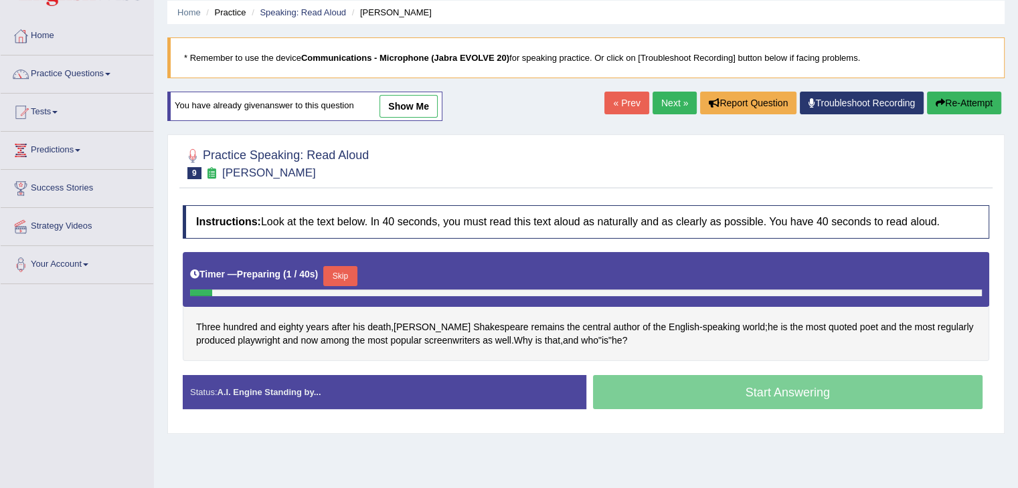
scroll to position [59, 0]
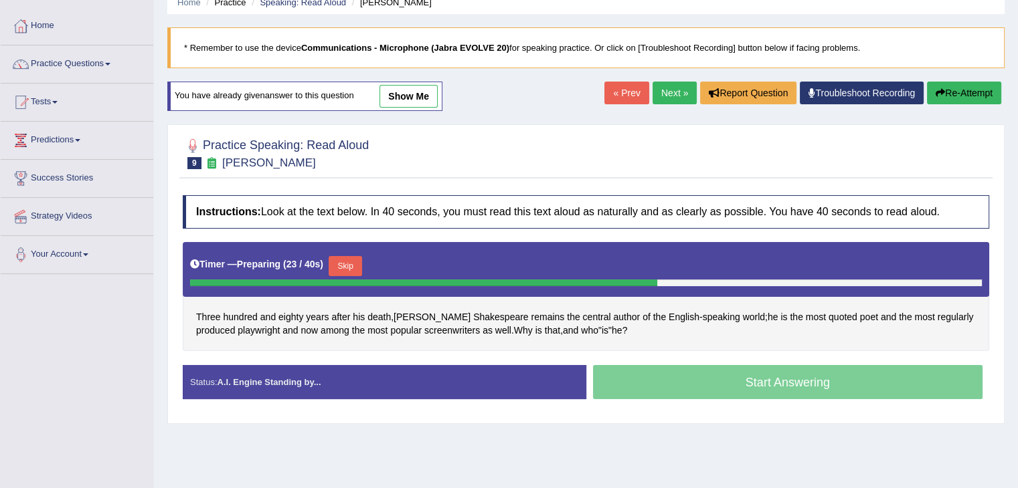
click at [359, 265] on button "Skip" at bounding box center [345, 266] width 33 height 20
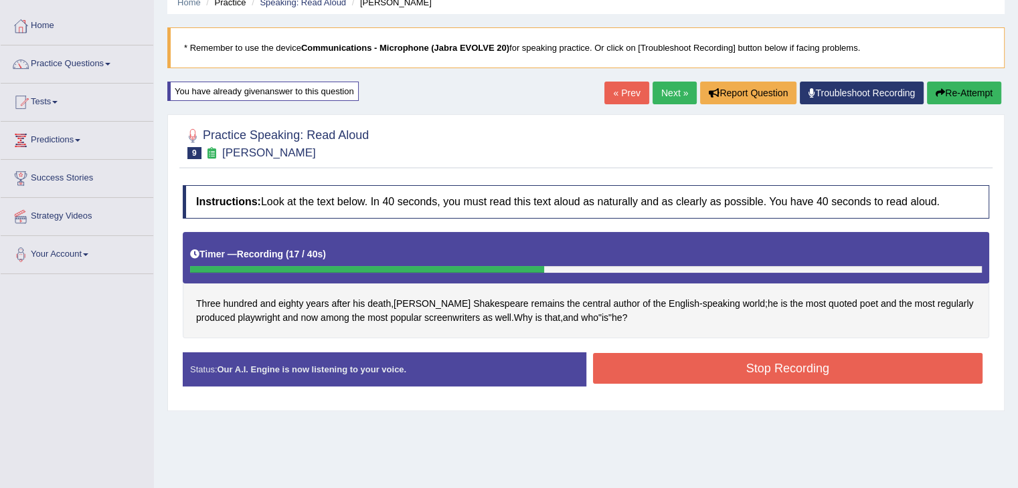
click at [915, 371] on button "Stop Recording" at bounding box center [788, 368] width 390 height 31
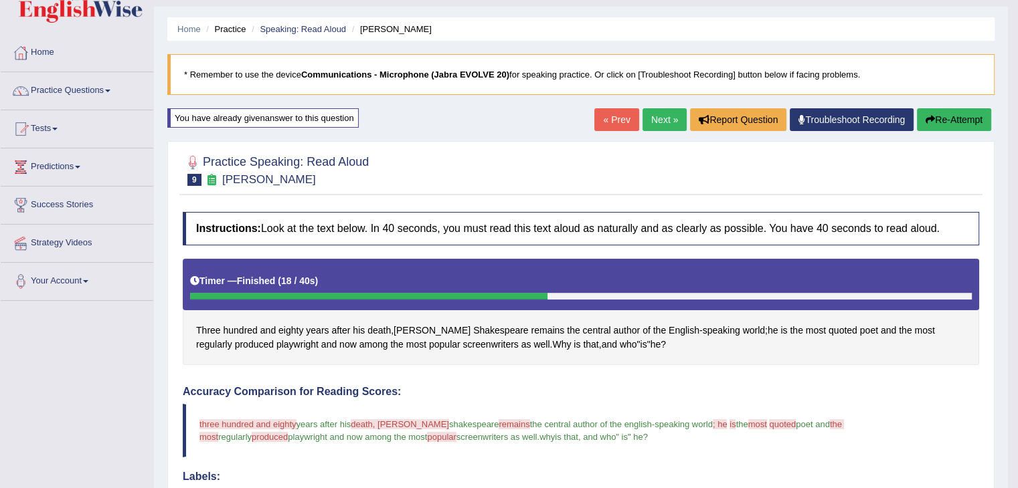
scroll to position [0, 0]
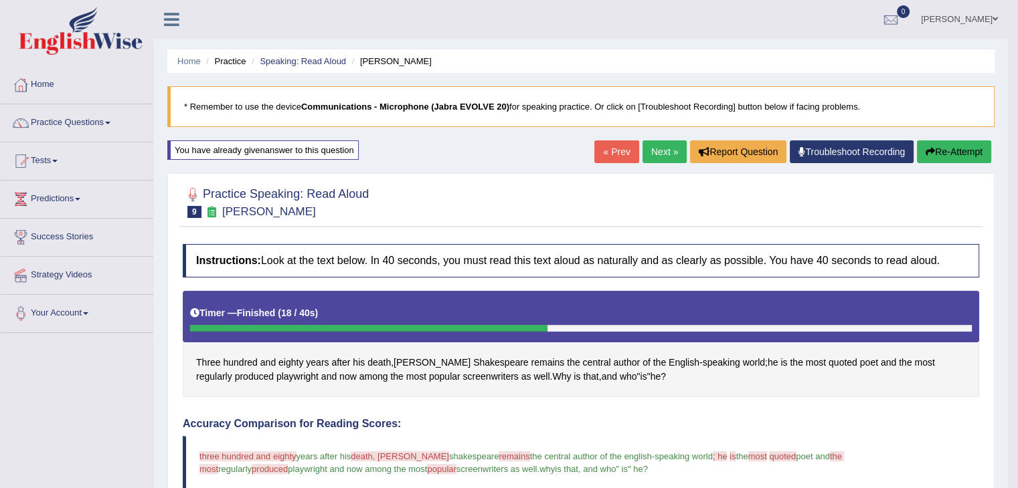
click at [664, 155] on link "Next »" at bounding box center [664, 152] width 44 height 23
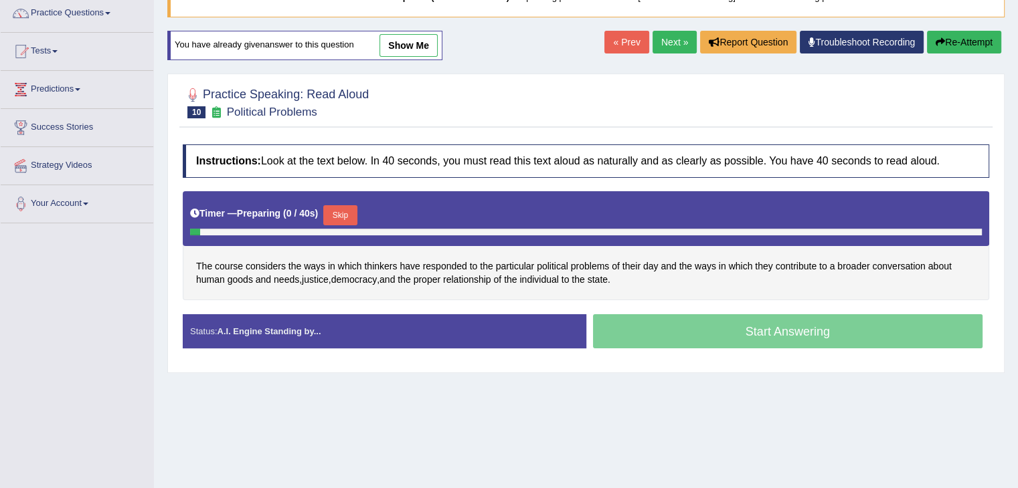
scroll to position [126, 0]
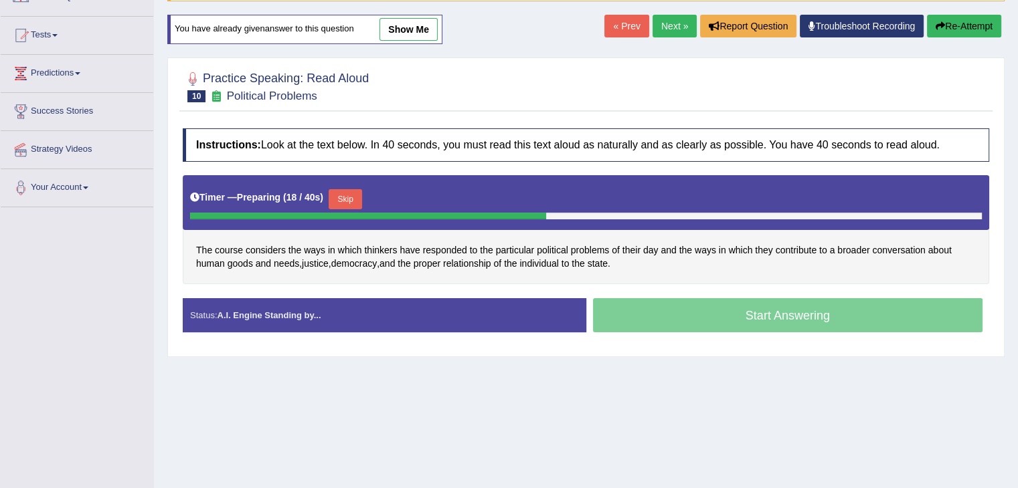
click at [351, 199] on button "Skip" at bounding box center [345, 199] width 33 height 20
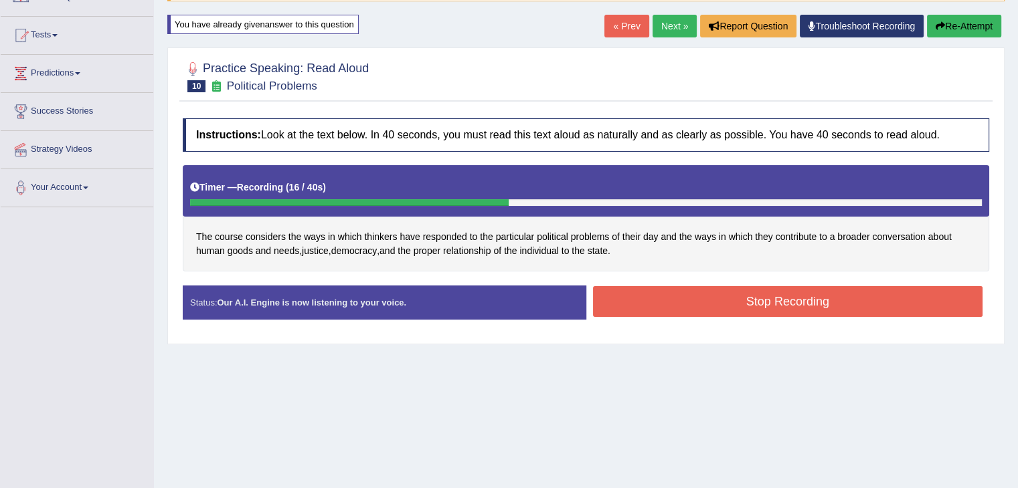
click at [884, 304] on button "Stop Recording" at bounding box center [788, 301] width 390 height 31
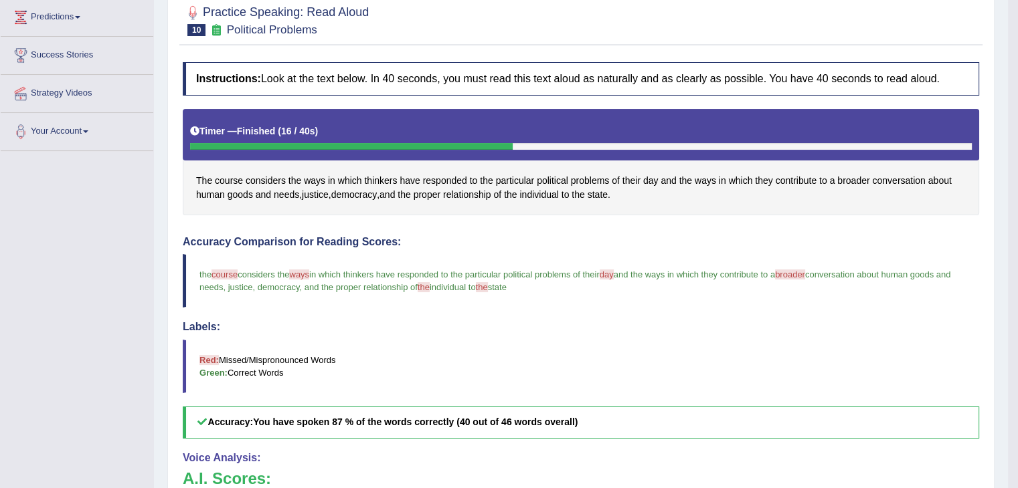
scroll to position [0, 0]
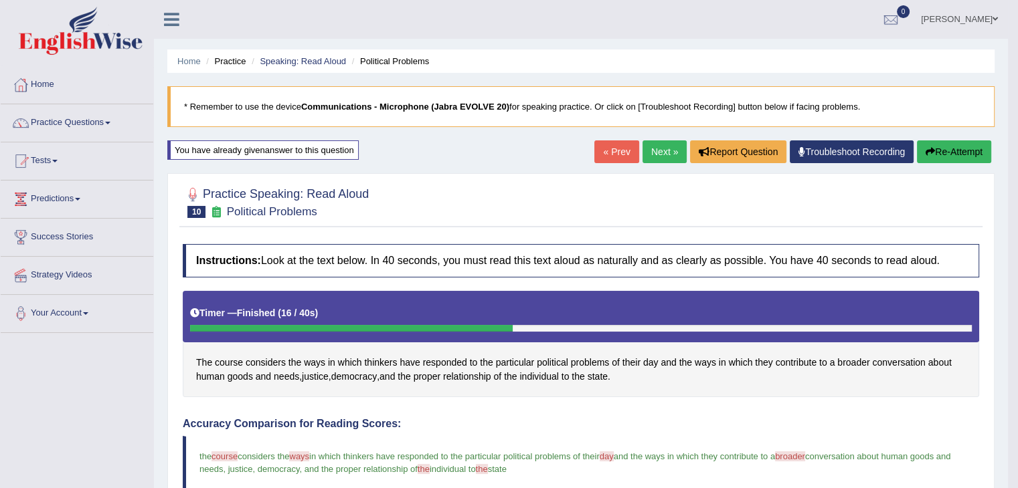
click at [658, 148] on link "Next »" at bounding box center [664, 152] width 44 height 23
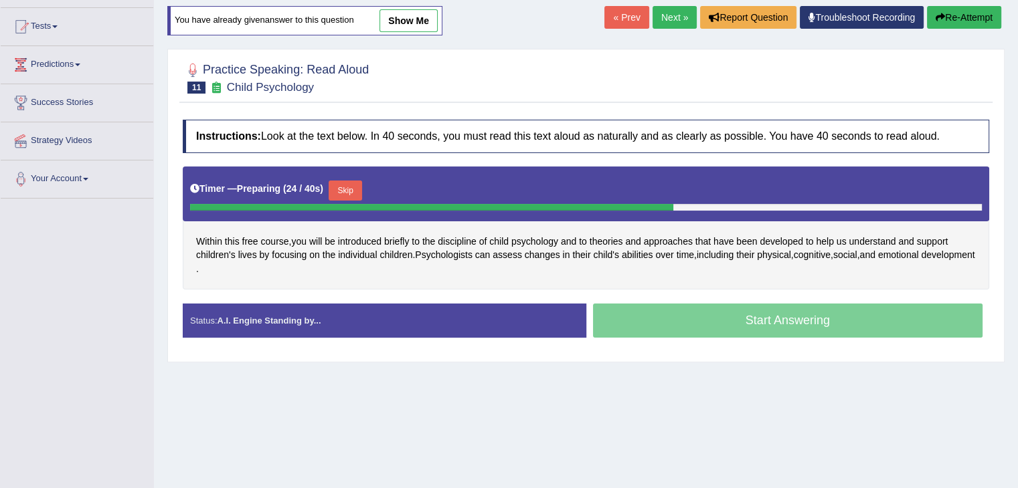
click at [351, 189] on button "Skip" at bounding box center [345, 191] width 33 height 20
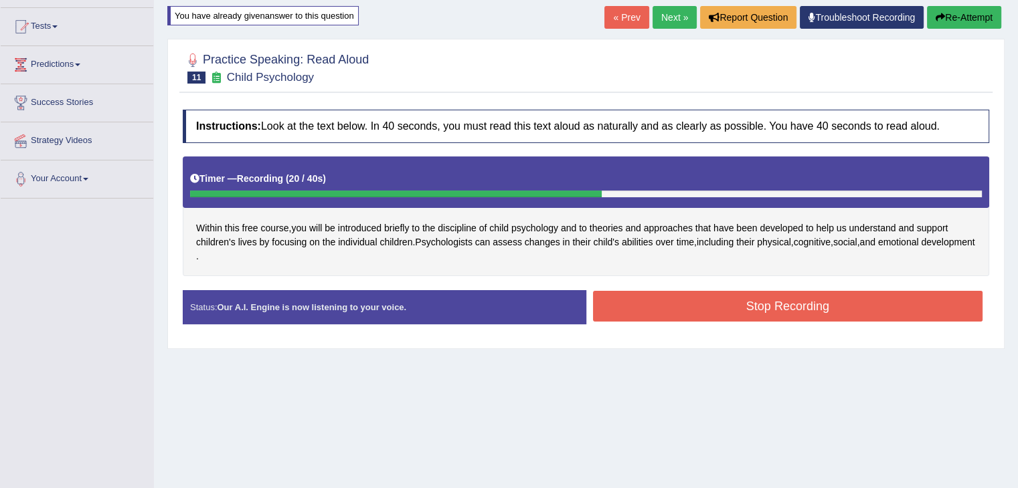
click at [906, 305] on button "Stop Recording" at bounding box center [788, 306] width 390 height 31
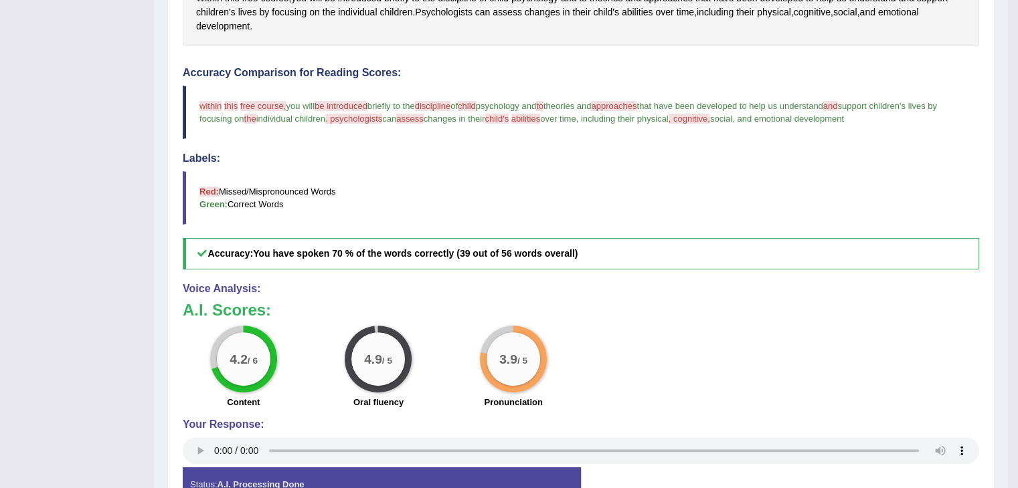
scroll to position [444, 0]
